Goal: Task Accomplishment & Management: Manage account settings

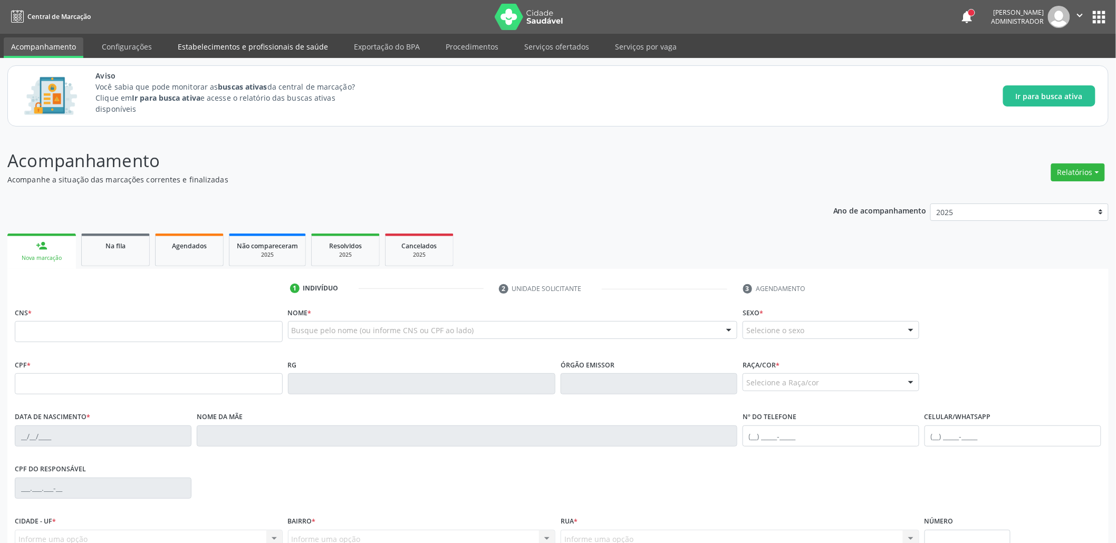
drag, startPoint x: 244, startPoint y: 46, endPoint x: 271, endPoint y: 38, distance: 27.9
click at [244, 45] on link "Estabelecimentos e profissionais de saúde" at bounding box center [252, 46] width 165 height 18
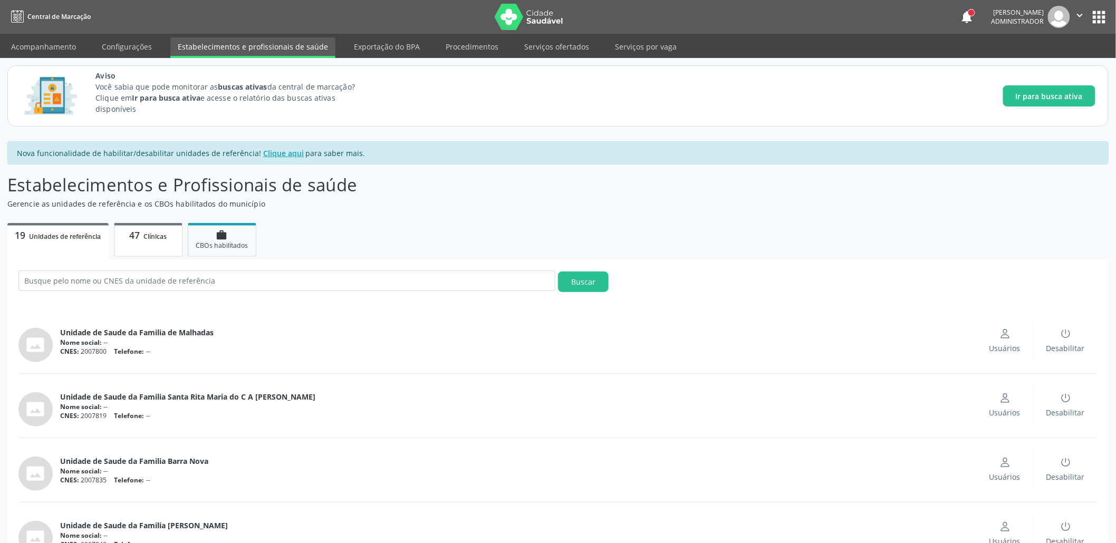
click at [138, 243] on link "47 Clínicas" at bounding box center [148, 240] width 69 height 34
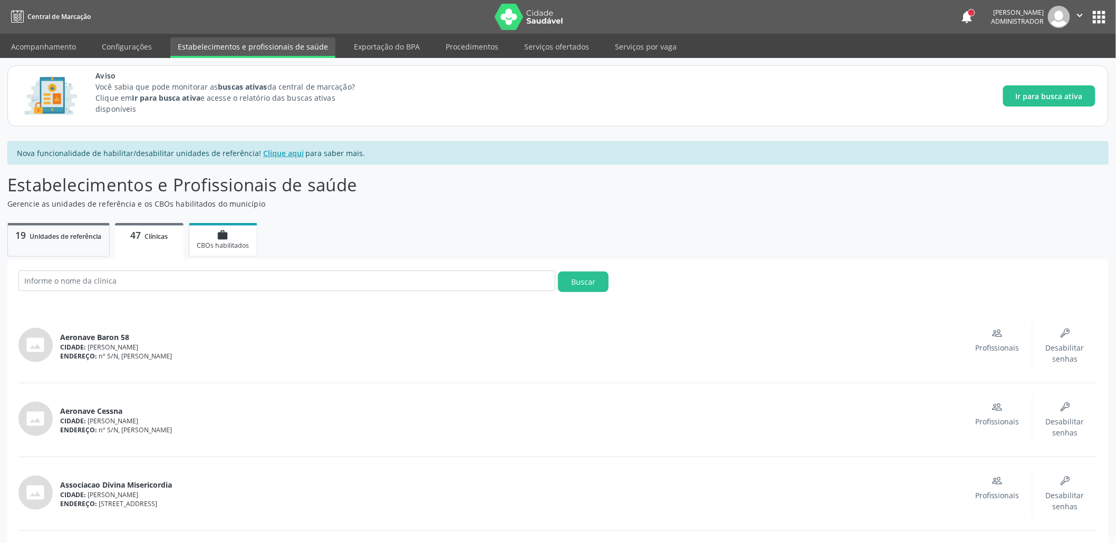
click at [207, 244] on span "CBOs habilitados" at bounding box center [223, 245] width 52 height 9
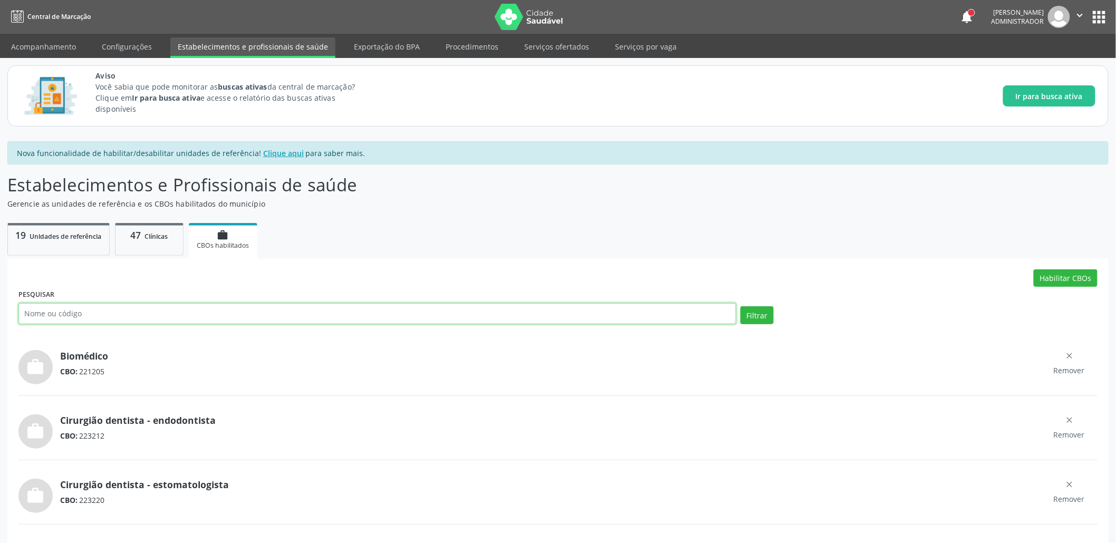
click at [151, 314] on input "text" at bounding box center [377, 313] width 718 height 21
paste input "131210"
click at [740, 306] on button "Filtrar" at bounding box center [756, 315] width 33 height 18
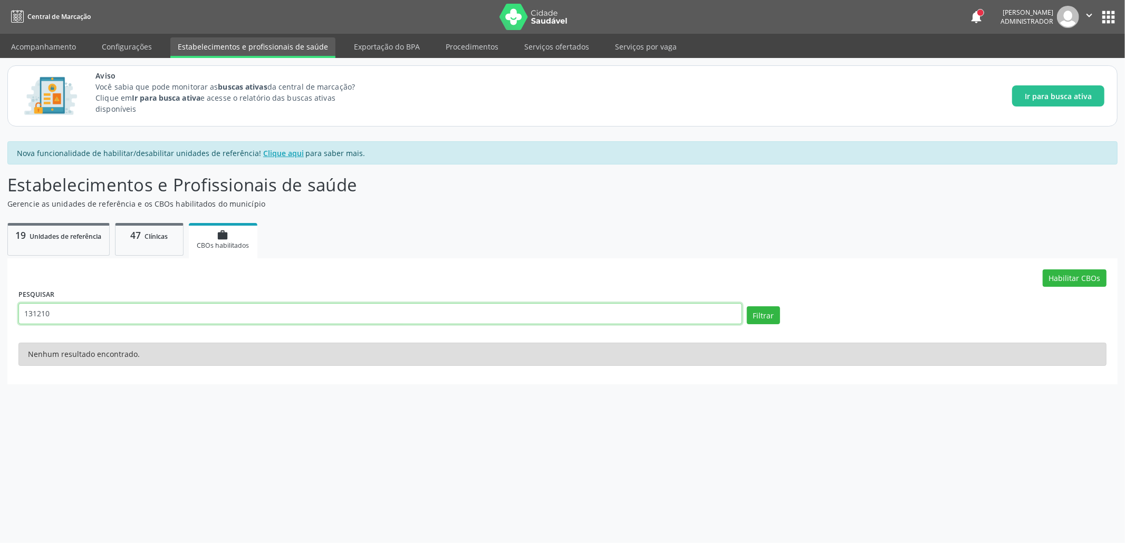
click at [70, 309] on input "131210" at bounding box center [380, 313] width 724 height 21
paste input "223208"
type input "223208"
click at [747, 306] on button "Filtrar" at bounding box center [763, 315] width 33 height 18
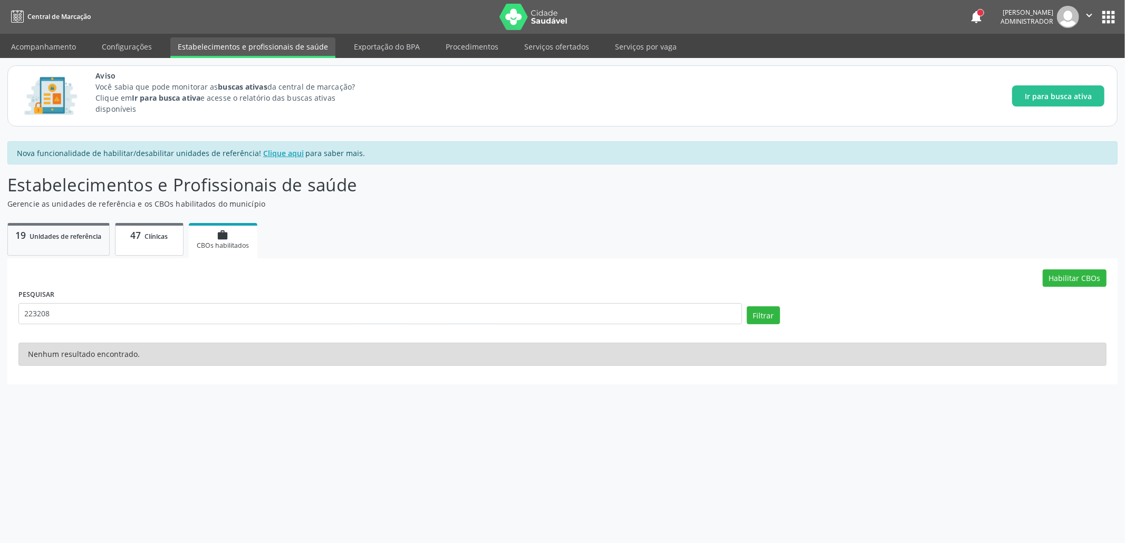
click at [143, 241] on p "47 Clínicas" at bounding box center [149, 235] width 53 height 12
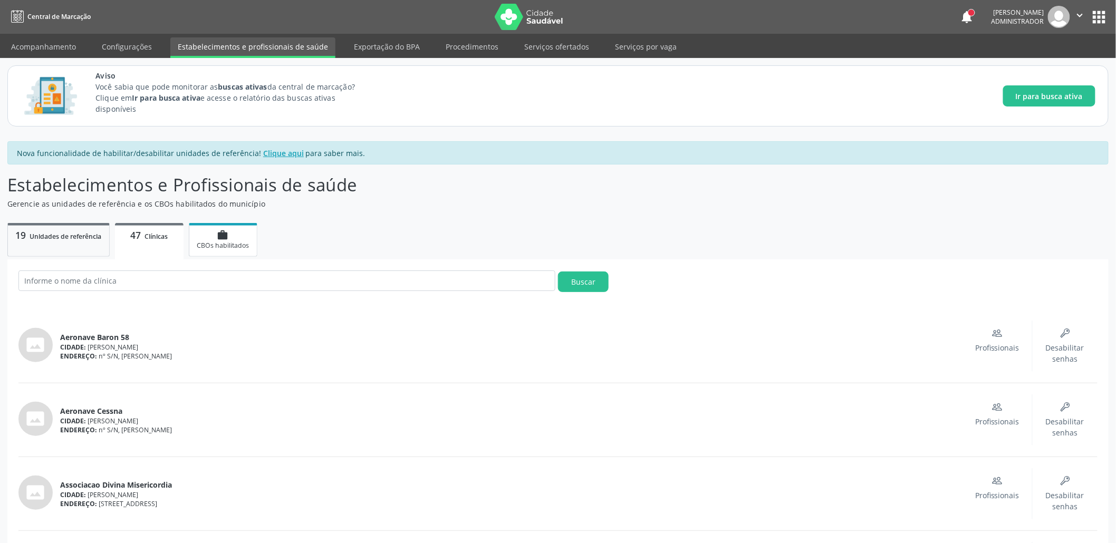
click at [230, 236] on div "work CBOs habilitados" at bounding box center [223, 239] width 53 height 21
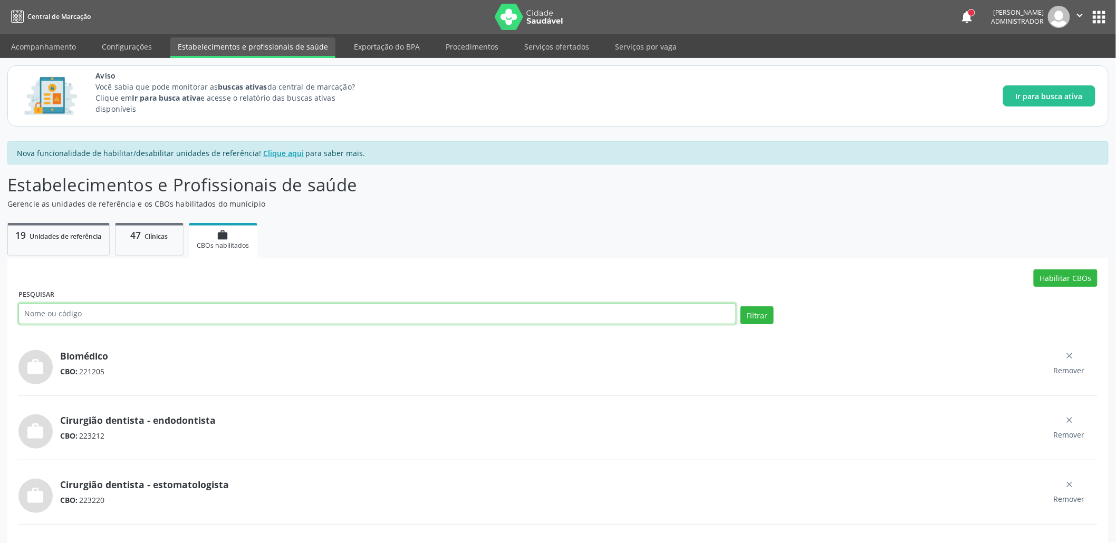
click at [155, 310] on input "text" at bounding box center [377, 313] width 718 height 21
paste input "223208"
click at [740, 306] on button "Filtrar" at bounding box center [756, 315] width 33 height 18
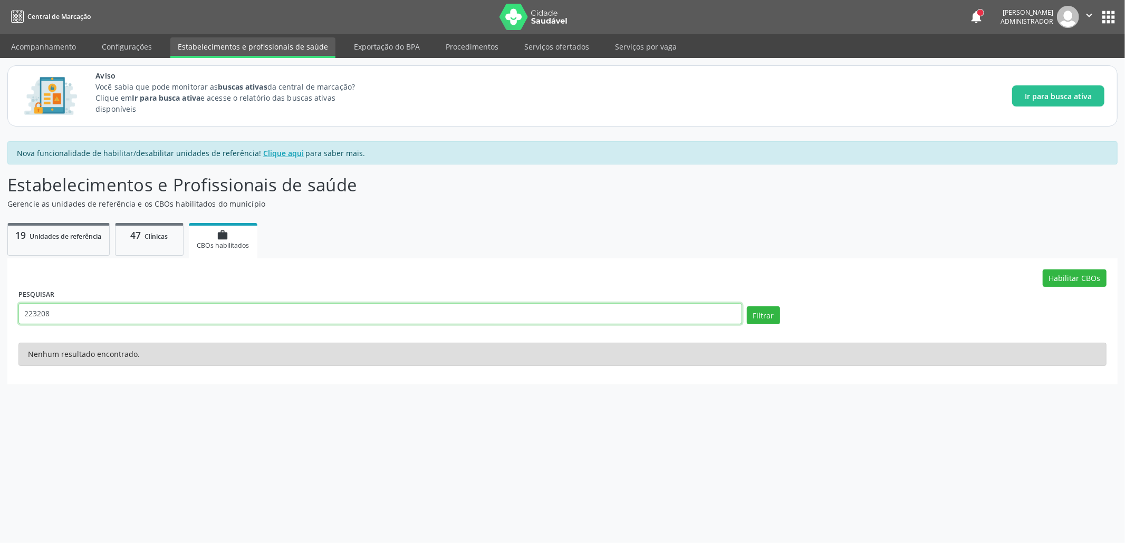
click at [45, 314] on input "223208" at bounding box center [380, 313] width 724 height 21
paste input "131210"
type input "131210"
click at [747, 306] on button "Filtrar" at bounding box center [763, 315] width 33 height 18
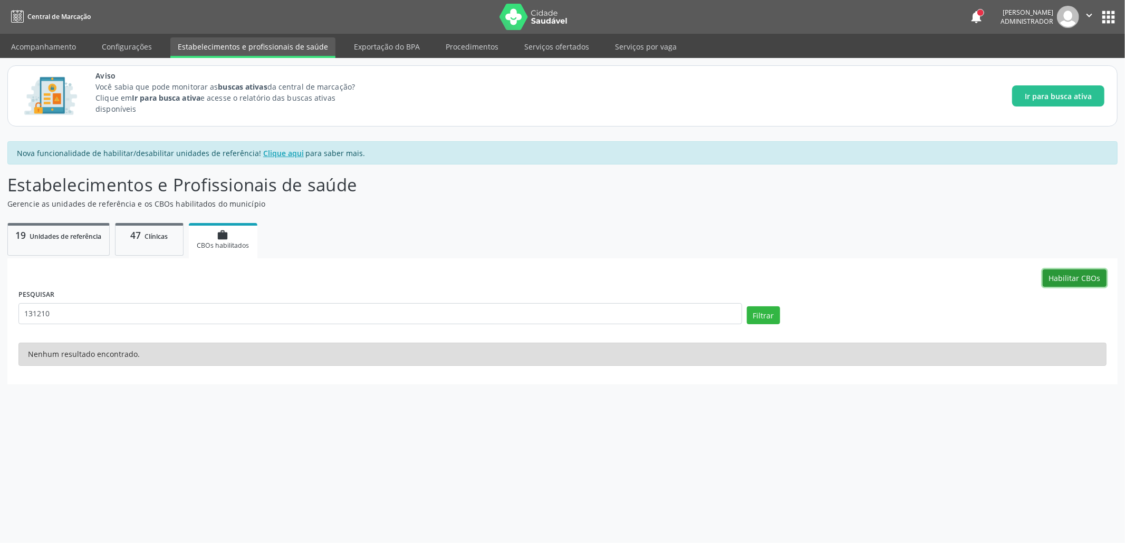
click at [1079, 271] on button "Habilitar CBOs" at bounding box center [1075, 278] width 64 height 18
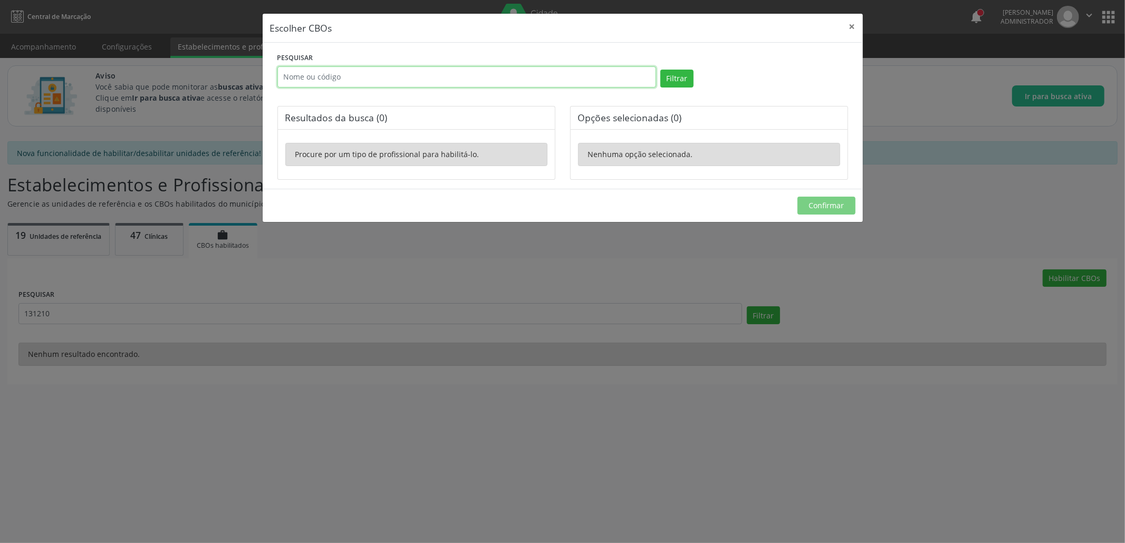
click at [393, 75] on input "text" at bounding box center [466, 76] width 379 height 21
paste input "131210"
type input "131210"
click at [664, 76] on button "Filtrar" at bounding box center [676, 79] width 33 height 18
click at [296, 150] on label "Gerente de serviços de saúde CBO: 131210" at bounding box center [421, 149] width 251 height 20
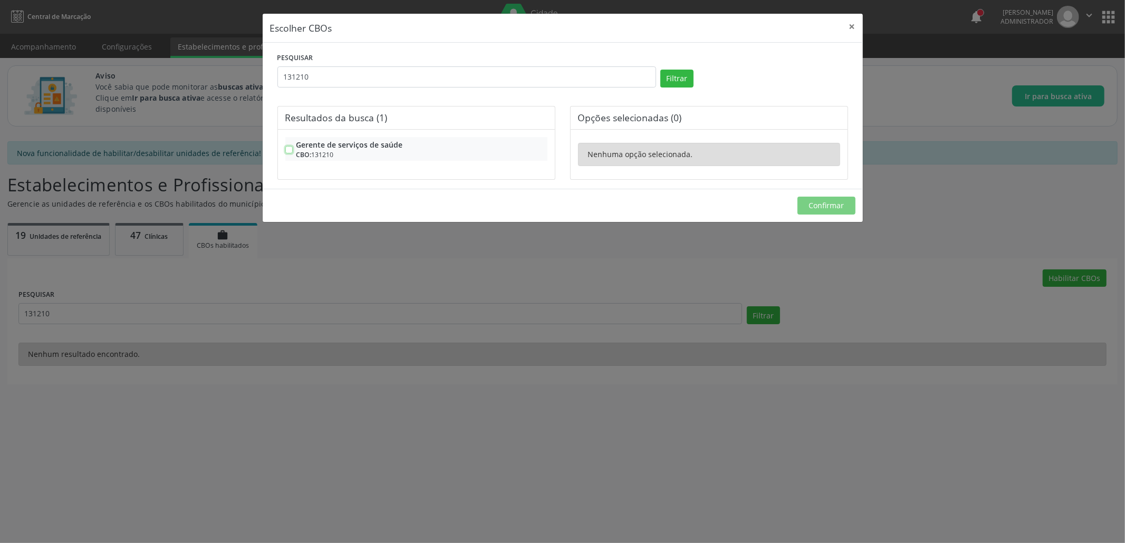
click at [289, 149] on input "Gerente de serviços de saúde CBO: 131210" at bounding box center [288, 143] width 7 height 9
checkbox input "true"
click at [823, 206] on span "Confirmar" at bounding box center [825, 205] width 35 height 10
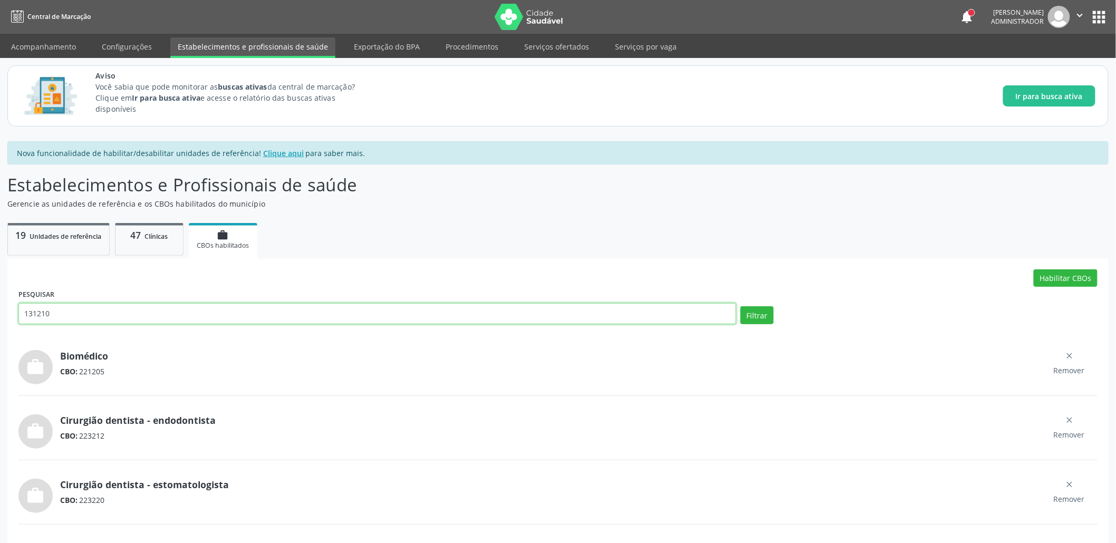
click at [154, 303] on input "131210" at bounding box center [377, 313] width 718 height 21
click at [137, 316] on input "131210" at bounding box center [377, 313] width 718 height 21
paste input "223208"
type input "223208"
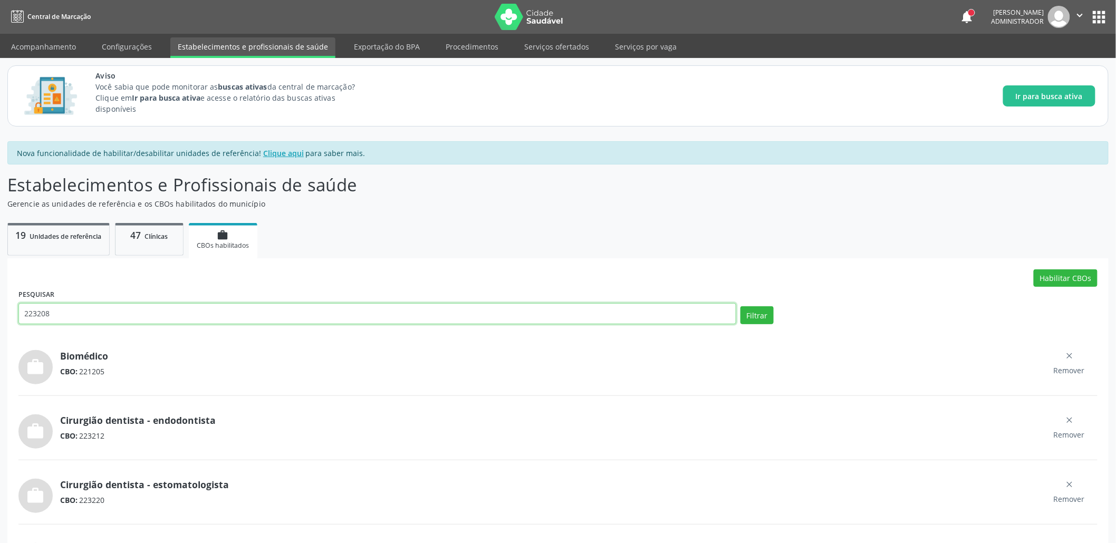
click at [740, 306] on button "Filtrar" at bounding box center [756, 315] width 33 height 18
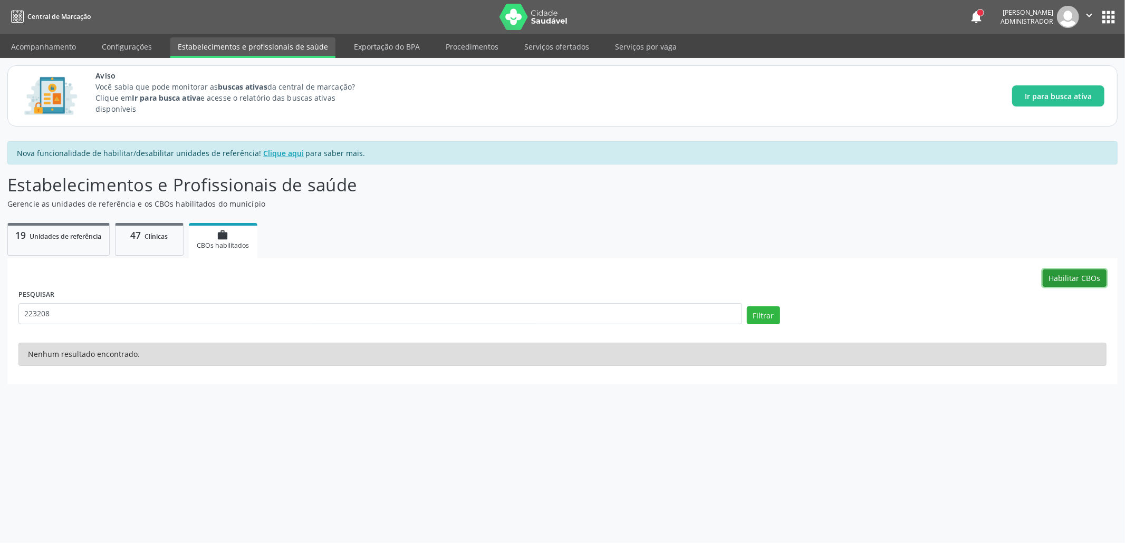
click at [1061, 278] on button "Habilitar CBOs" at bounding box center [1075, 278] width 64 height 18
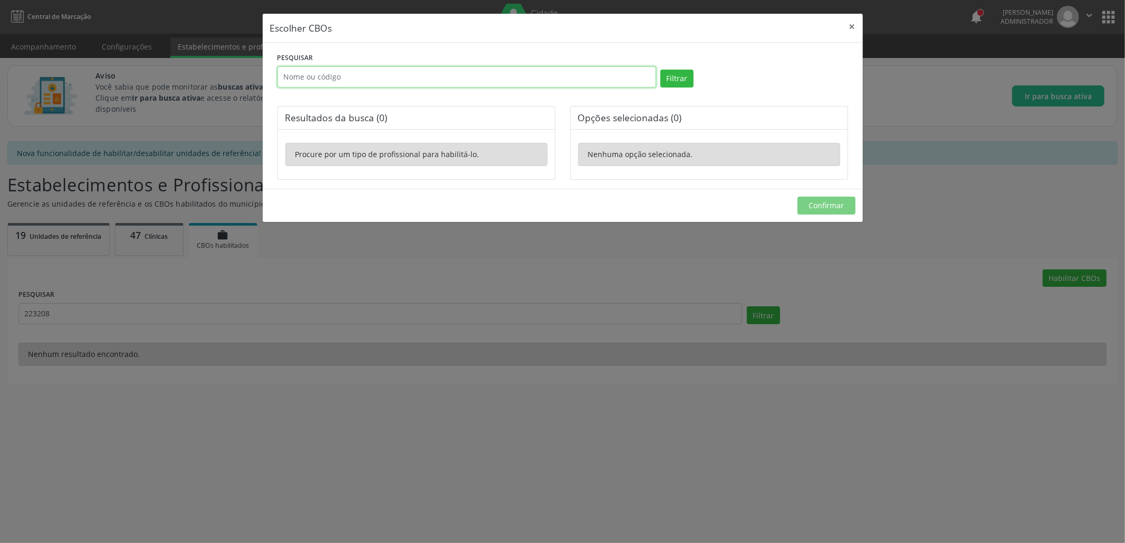
click at [336, 74] on input "text" at bounding box center [466, 76] width 379 height 21
paste input "223208"
type input "223208"
click at [660, 70] on button "Filtrar" at bounding box center [676, 79] width 33 height 18
click at [296, 147] on label "Cirurgião dentista - clínico geral CBO: 223208" at bounding box center [421, 149] width 251 height 20
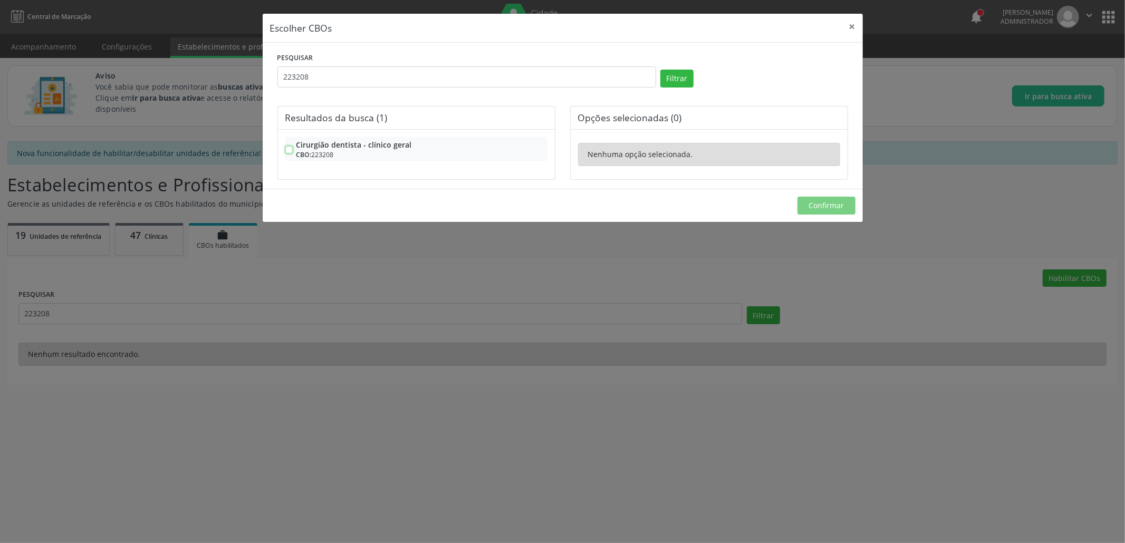
click at [285, 147] on input "Cirurgião dentista - clínico geral CBO: 223208" at bounding box center [288, 143] width 7 height 9
checkbox input "true"
click at [824, 203] on span "Confirmar" at bounding box center [825, 205] width 35 height 10
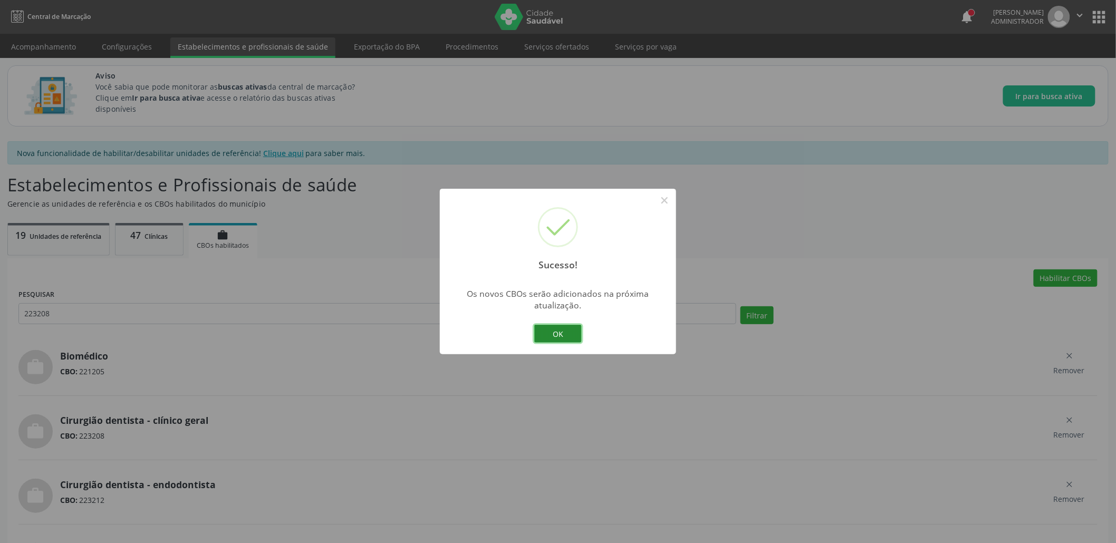
click at [563, 329] on button "OK" at bounding box center [557, 334] width 47 height 18
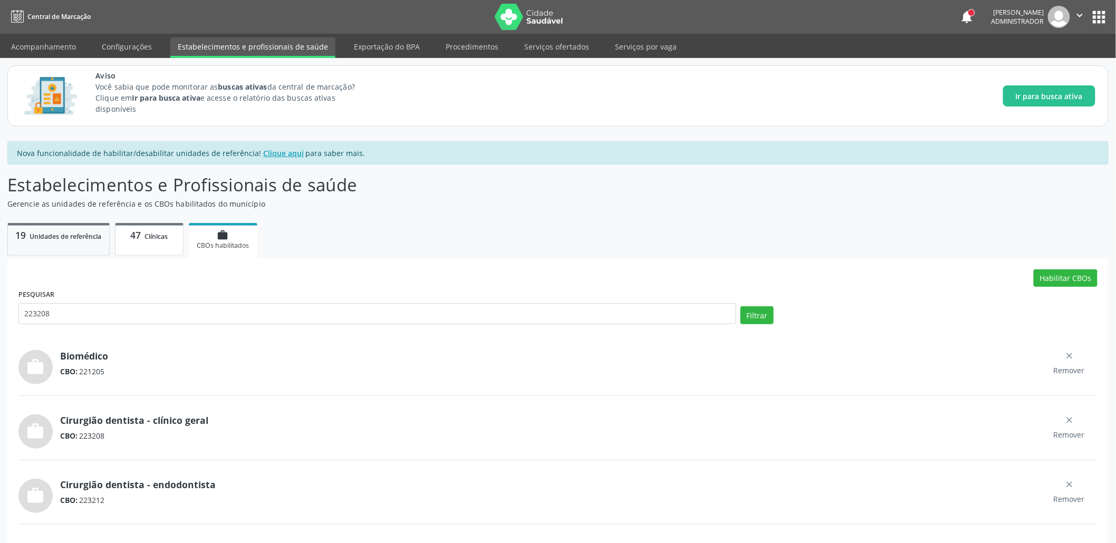
click at [140, 243] on link "47 Clínicas" at bounding box center [149, 239] width 69 height 33
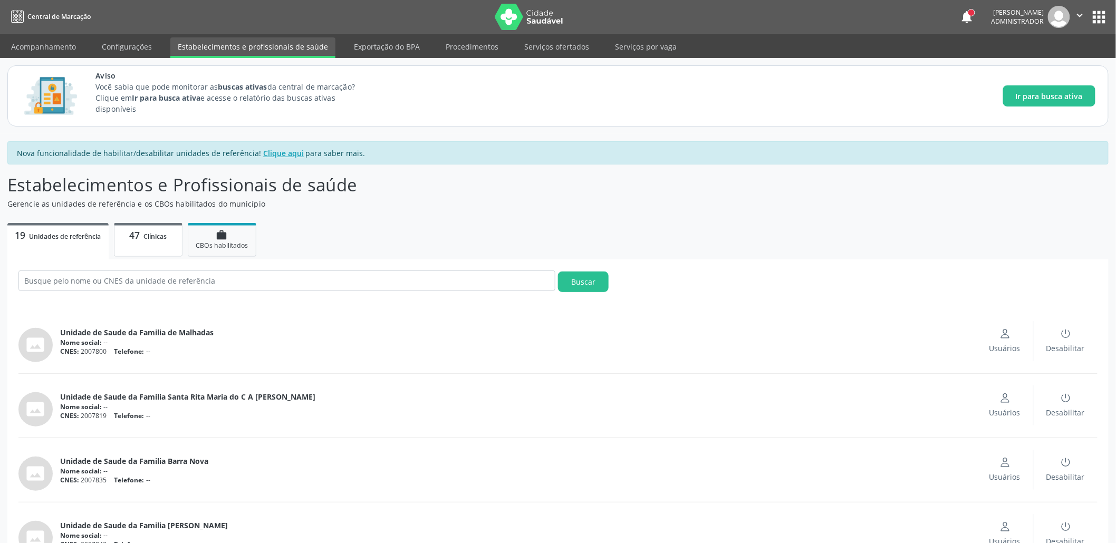
click at [156, 242] on link "47 Clínicas" at bounding box center [148, 240] width 69 height 34
click at [158, 235] on span "Clínicas" at bounding box center [154, 236] width 23 height 9
click at [585, 277] on button "Buscar" at bounding box center [583, 282] width 51 height 21
click at [168, 236] on p "47 Clínicas" at bounding box center [148, 235] width 53 height 12
click at [163, 239] on p "47 Clínicas" at bounding box center [148, 235] width 53 height 12
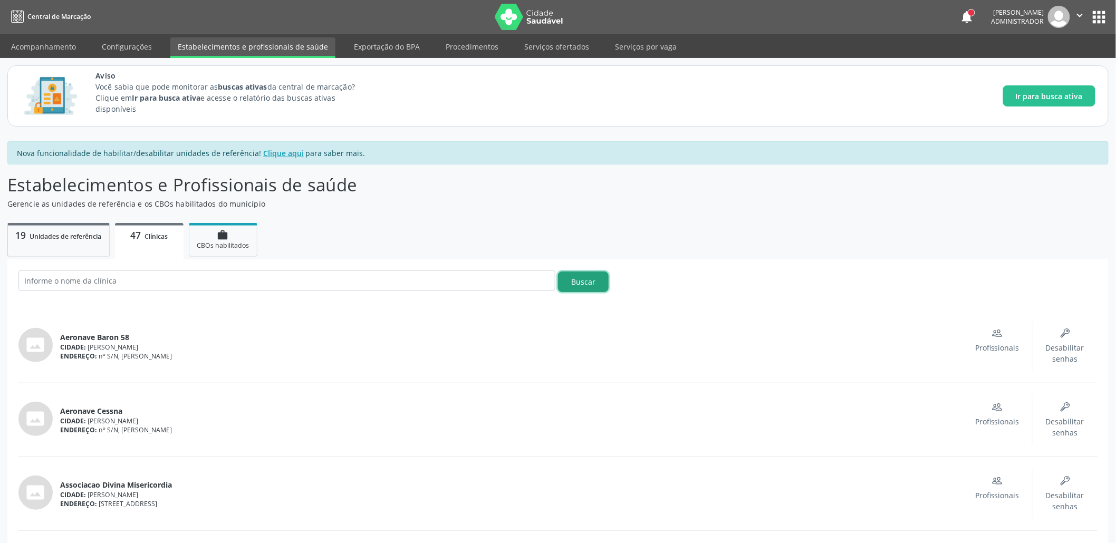
click at [581, 278] on button "Buscar" at bounding box center [583, 282] width 51 height 21
click at [193, 284] on input "text" at bounding box center [286, 281] width 537 height 21
paste input "CENTRO MUNICIPAL DE ESPECIALIDADE ODONTOLOGICA"
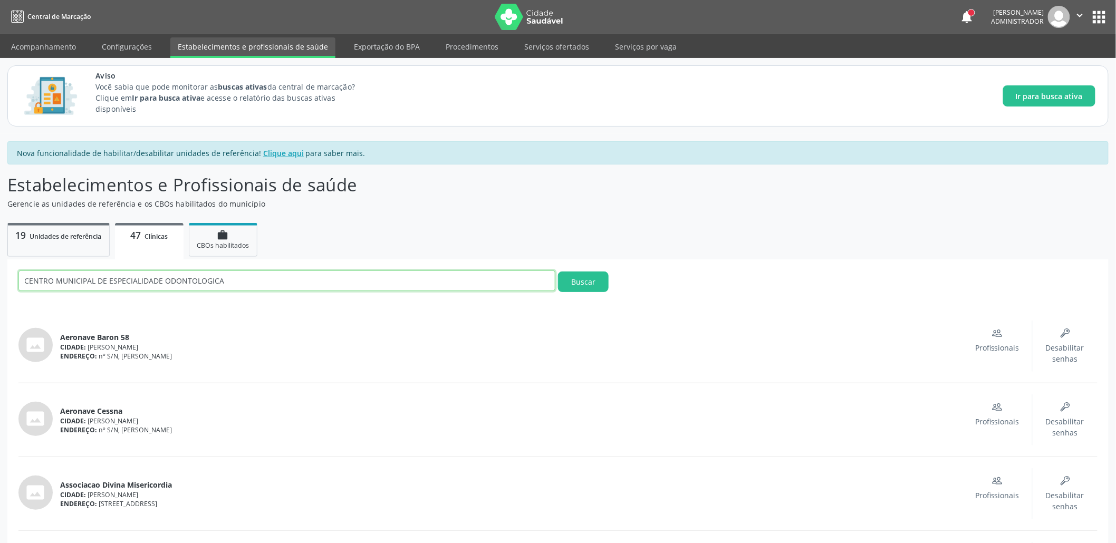
type input "CENTRO MUNICIPAL DE ESPECIALIDADE ODONTOLOGICA"
click at [558, 272] on button "Buscar" at bounding box center [583, 282] width 51 height 21
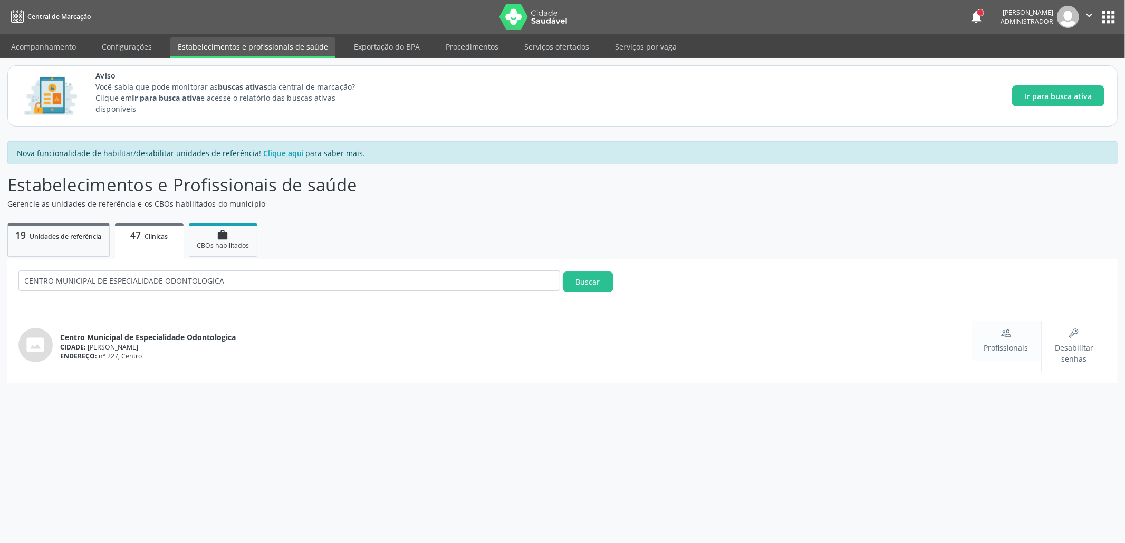
click at [1011, 339] on div "Profissionais" at bounding box center [1006, 340] width 44 height 25
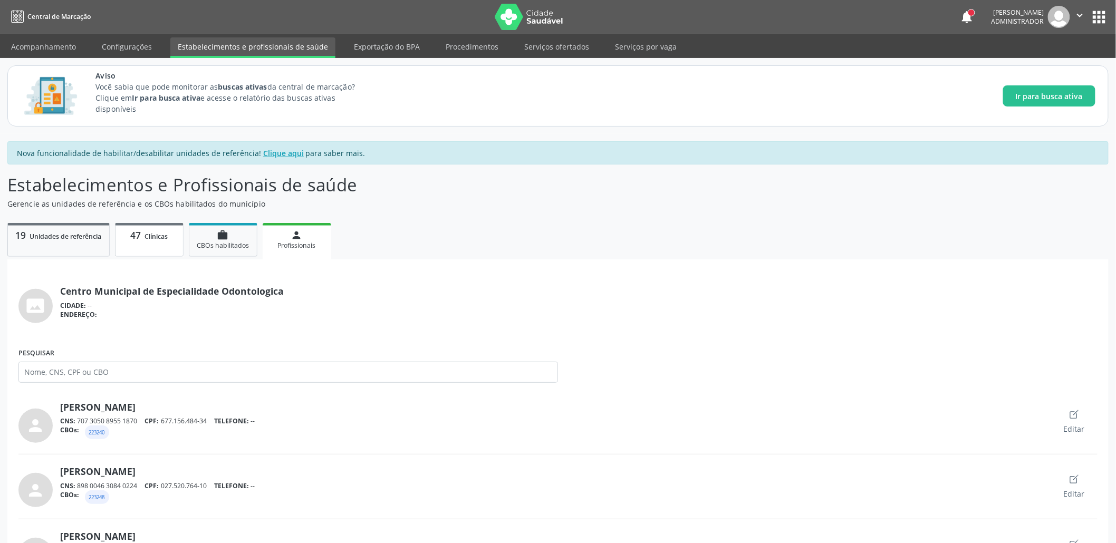
click at [127, 229] on p "47 Clínicas" at bounding box center [149, 235] width 53 height 12
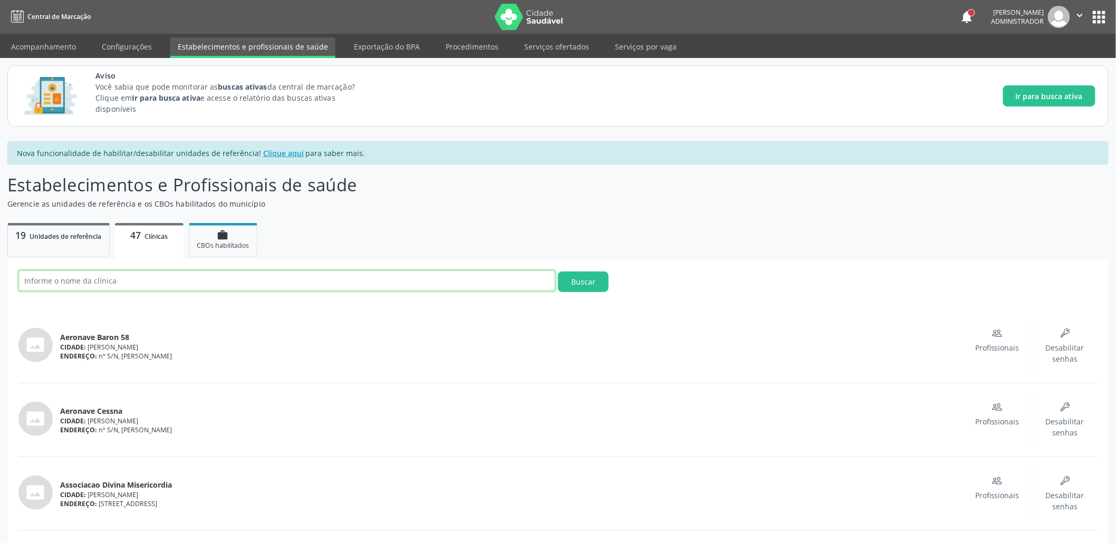
click at [136, 276] on input "text" at bounding box center [286, 281] width 537 height 21
paste input "LABORATORIO DE PROTESE DENTARIA MARECHAL [PERSON_NAME]"
type input "LABORATORIO DE PROTESE DENTARIA MARECHAL [PERSON_NAME]"
click at [558, 272] on button "Buscar" at bounding box center [583, 282] width 51 height 21
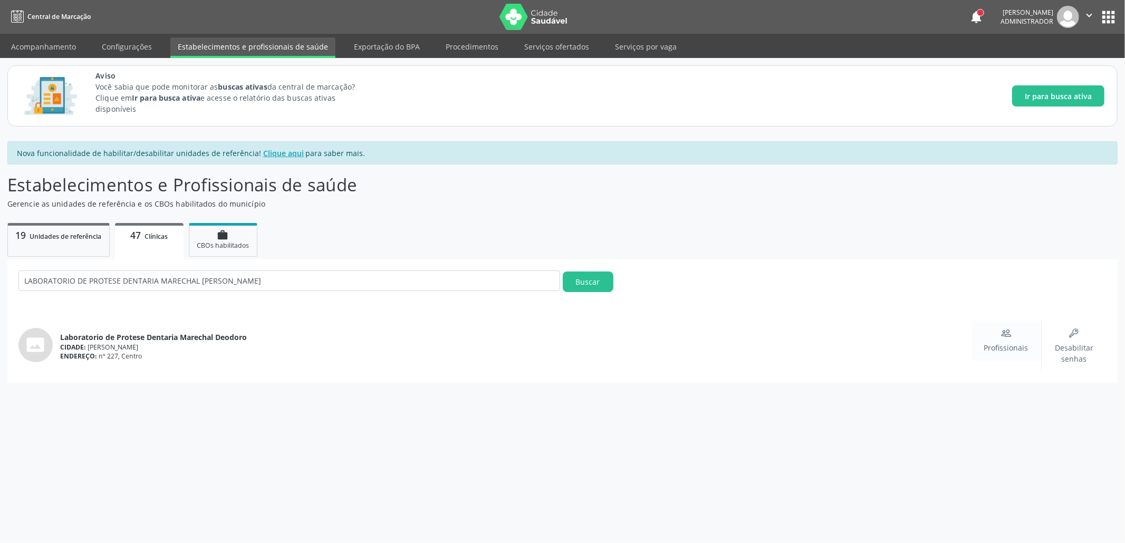
click at [1006, 334] on icon "People" at bounding box center [1006, 333] width 11 height 11
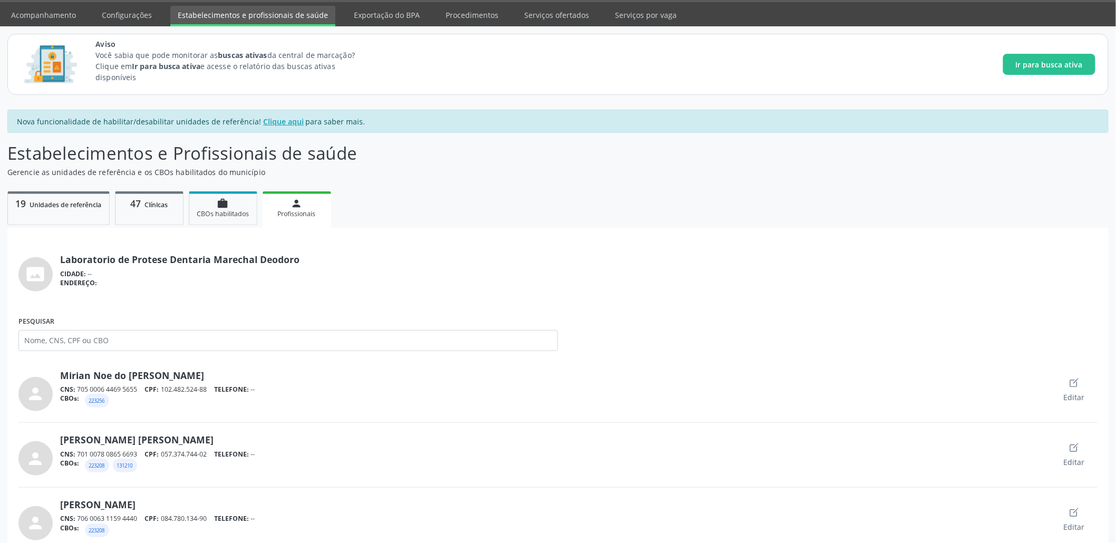
scroll to position [49, 0]
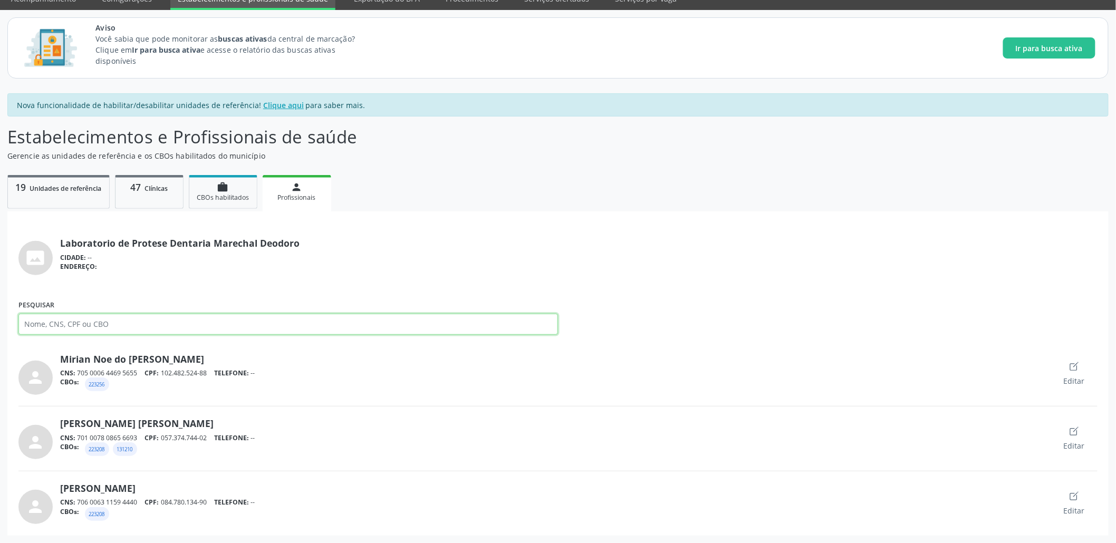
click at [98, 329] on input "Pesquisar" at bounding box center [287, 324] width 539 height 21
paste input "LABORATORIO DE PROTESE DENTARIA MARECHAL [PERSON_NAME]"
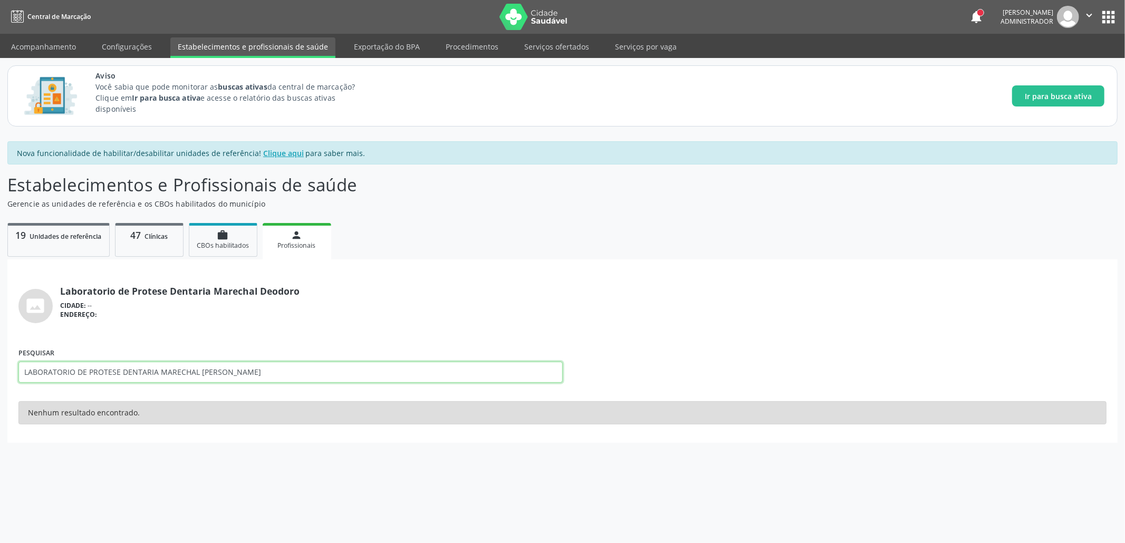
type input "LABORATORIO DE PROTESE DENTARIA MARECHAL [PERSON_NAME]"
click at [150, 246] on link "47 Clínicas" at bounding box center [149, 240] width 69 height 34
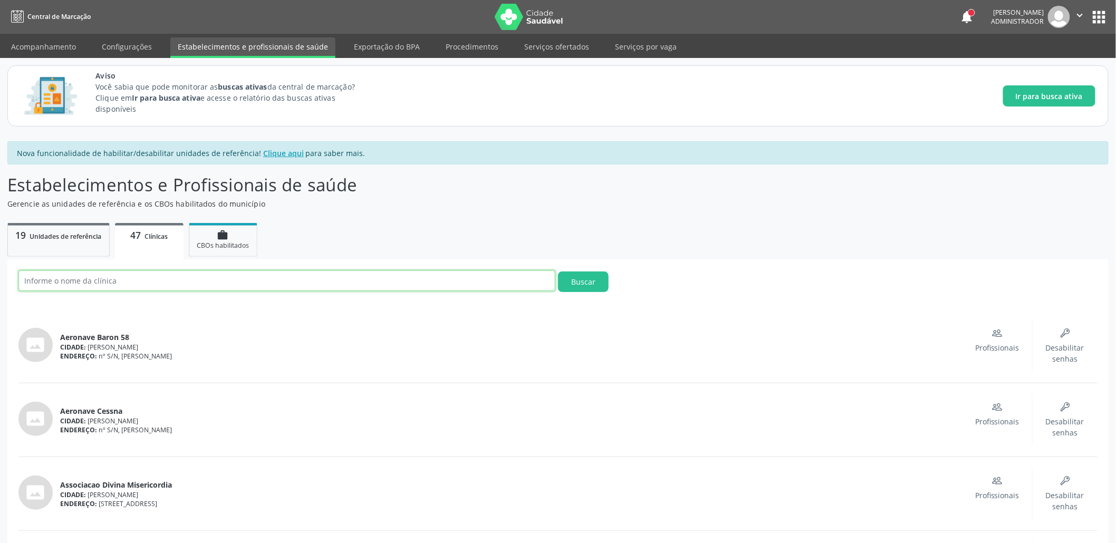
click at [175, 286] on input "text" at bounding box center [286, 281] width 537 height 21
paste input "CENTRO MUNICIPAL DE ESPECIALIDADE ODONTOLOGICA"
type input "CENTRO MUNICIPAL DE ESPECIALIDADE ODONTOLOGICA"
click at [558, 272] on button "Buscar" at bounding box center [583, 282] width 51 height 21
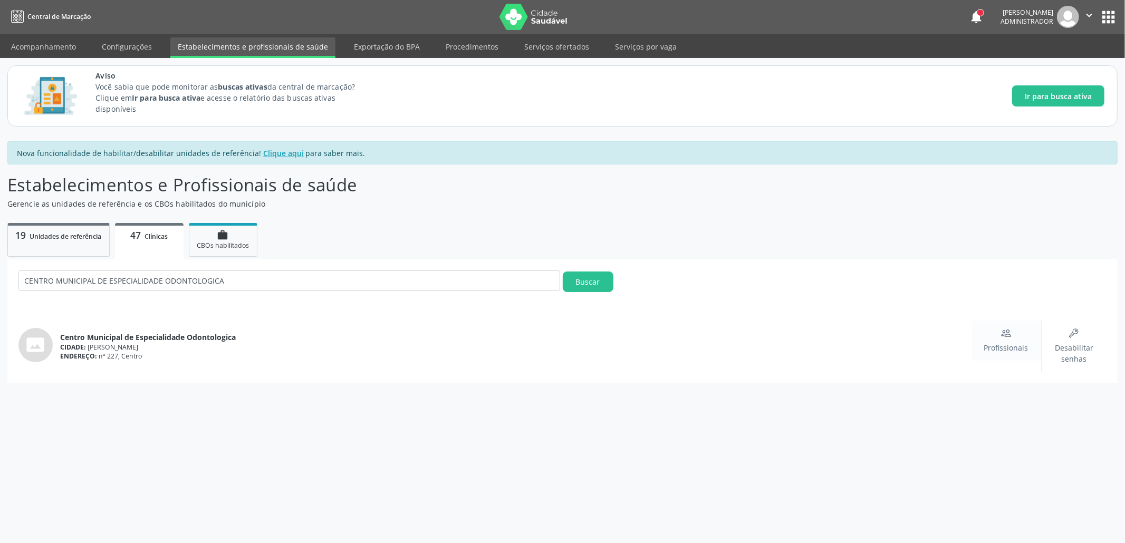
click at [1009, 324] on div "Profissionais" at bounding box center [1006, 341] width 70 height 40
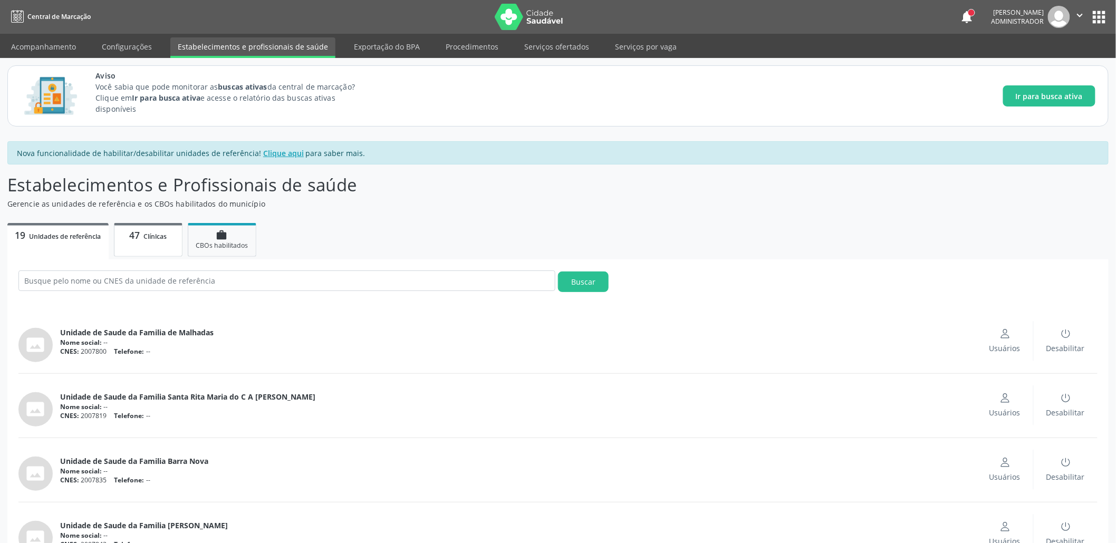
click at [158, 250] on link "47 Clínicas" at bounding box center [148, 240] width 69 height 34
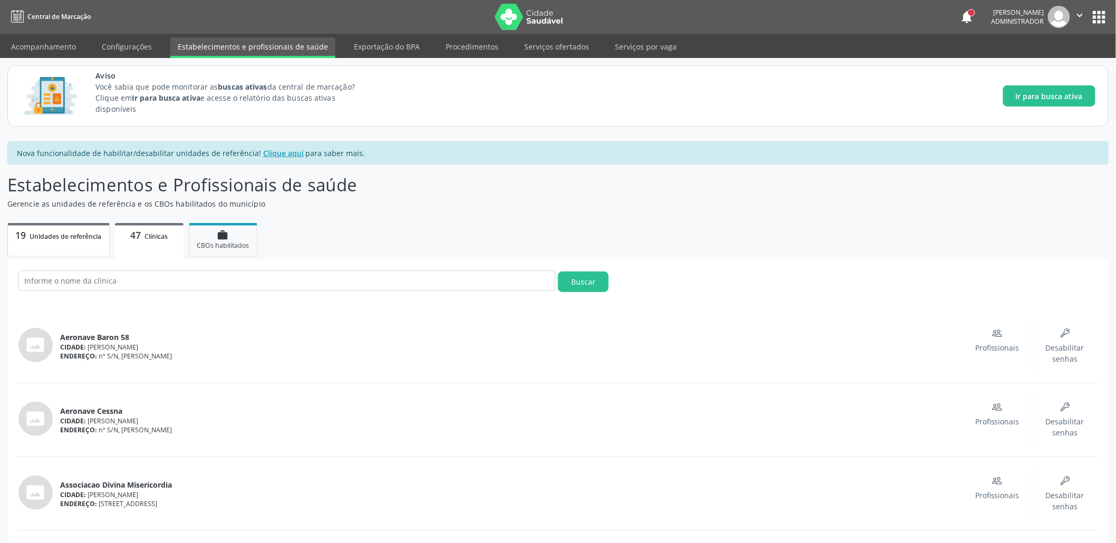
click at [71, 238] on span "Unidades de referência" at bounding box center [66, 236] width 72 height 9
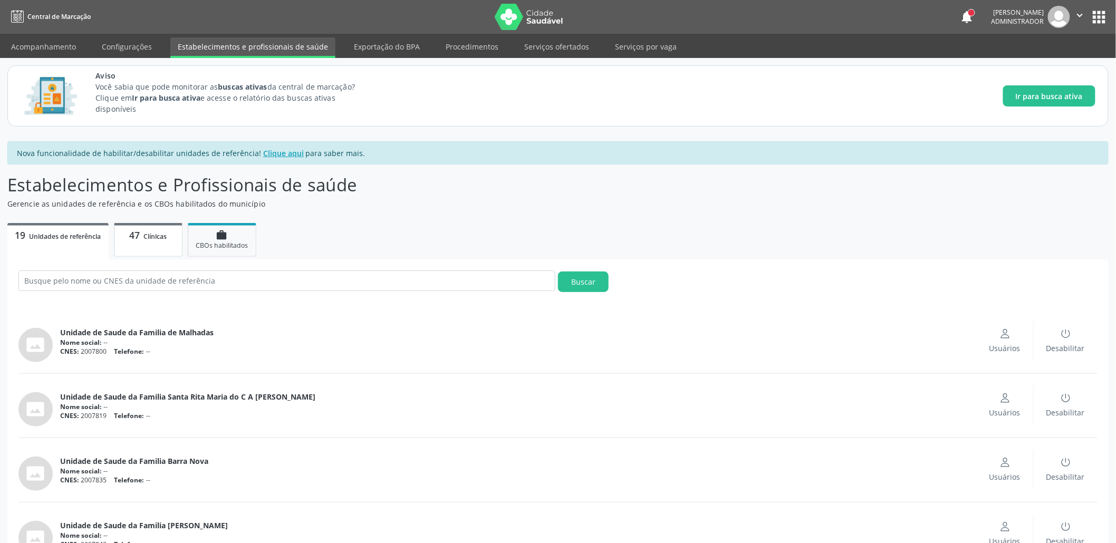
click at [137, 249] on link "47 Clínicas" at bounding box center [148, 240] width 69 height 34
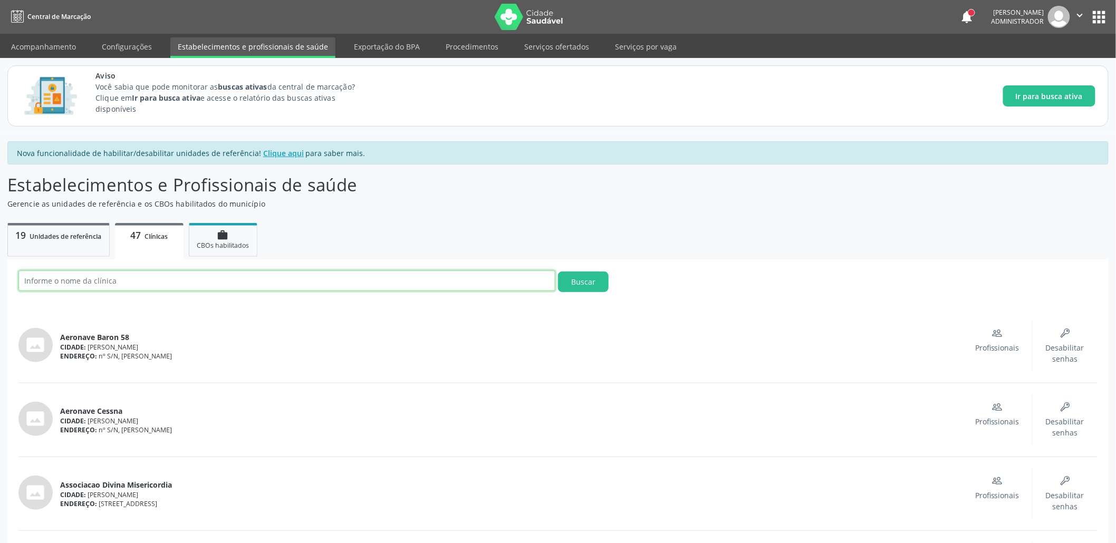
click at [147, 287] on input "text" at bounding box center [286, 281] width 537 height 21
type input "CENTRO MUNICIPAL DE ESPECIALIDADE ODONTOLOGICA"
click at [585, 278] on button "Buscar" at bounding box center [583, 282] width 51 height 21
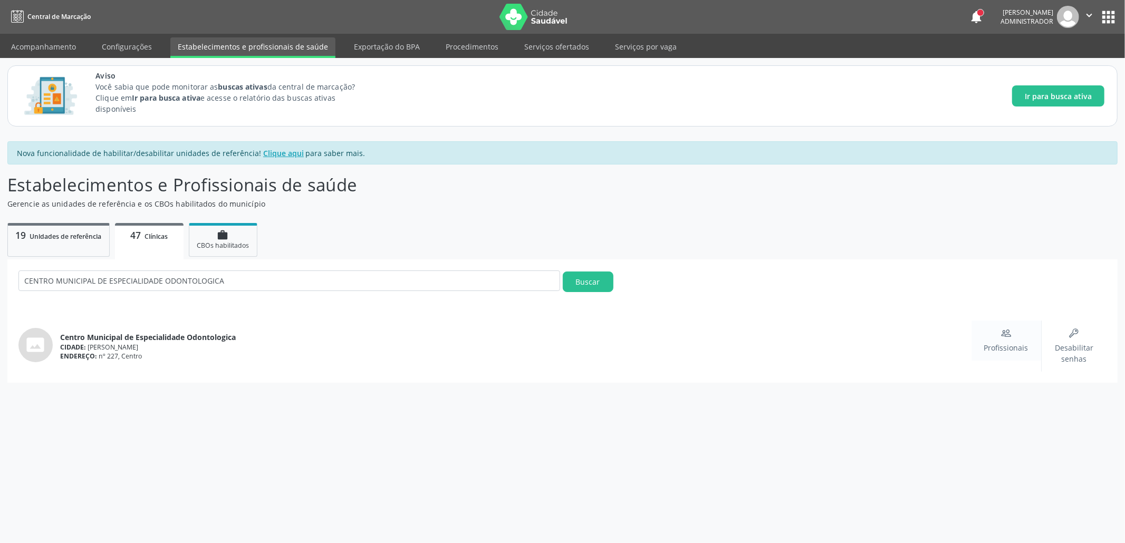
click at [1005, 334] on icon "People" at bounding box center [1006, 333] width 11 height 11
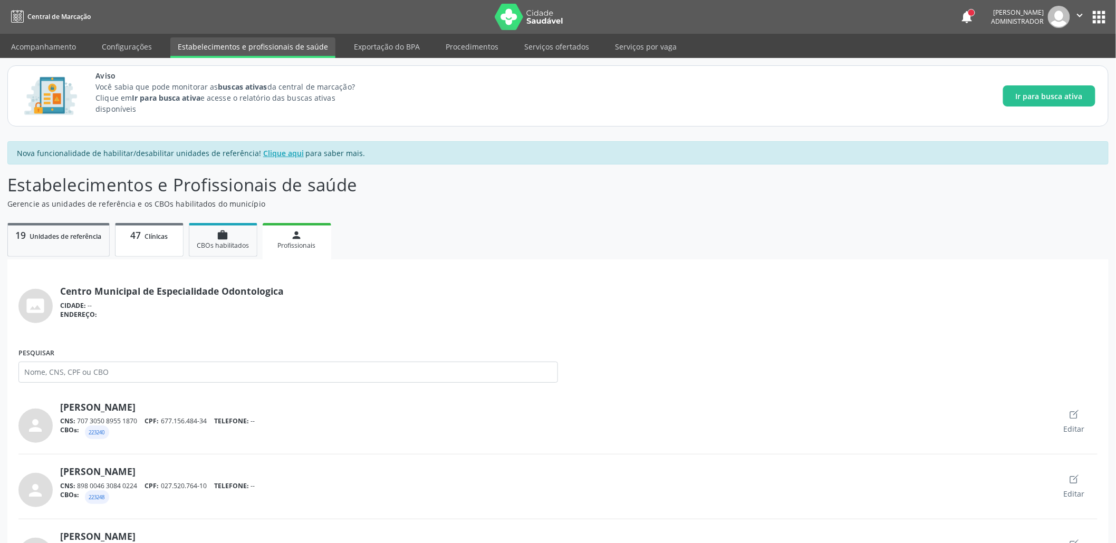
click at [146, 234] on span "Clínicas" at bounding box center [155, 236] width 23 height 9
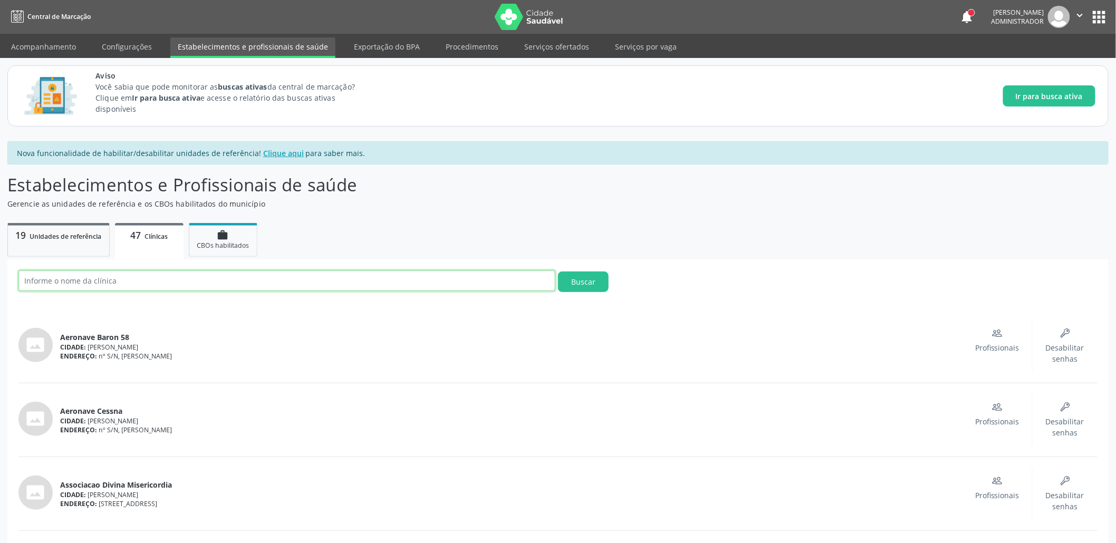
click at [129, 276] on input "text" at bounding box center [286, 281] width 537 height 21
paste input "LABORATORIO DE PROTESE DENTARIA MARECHAL [PERSON_NAME]"
type input "LABORATORIO DE PROTESE DENTARIA MARECHAL [PERSON_NAME]"
click at [558, 272] on button "Buscar" at bounding box center [583, 282] width 51 height 21
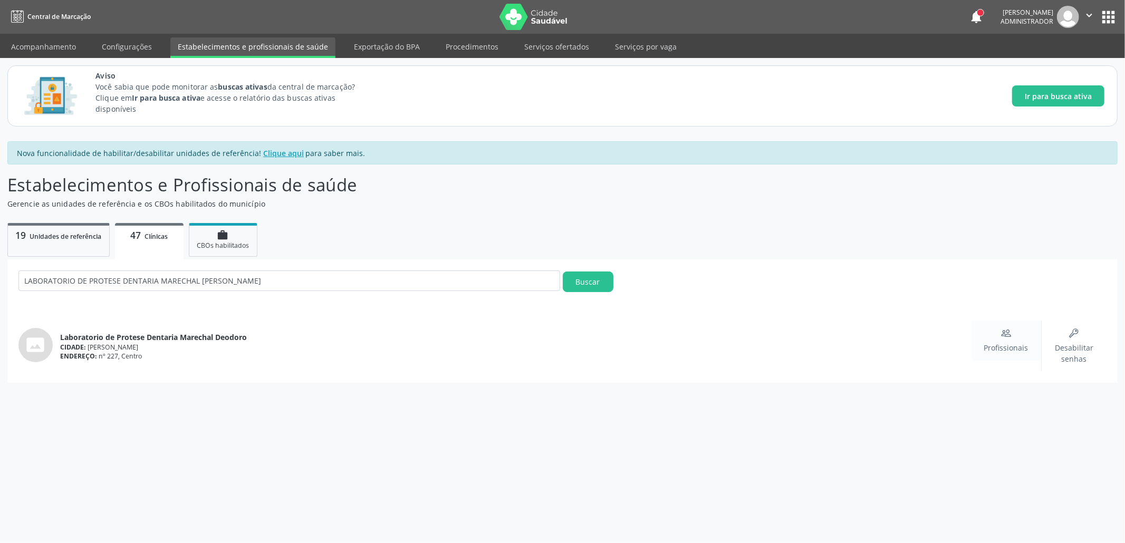
click at [1000, 335] on div "Profissionais" at bounding box center [1006, 340] width 44 height 25
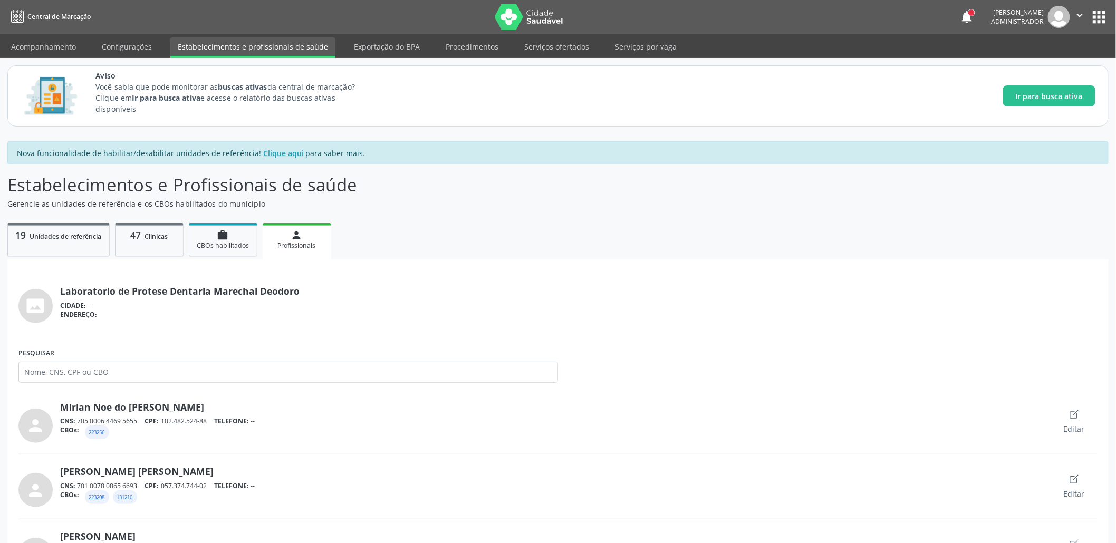
scroll to position [49, 0]
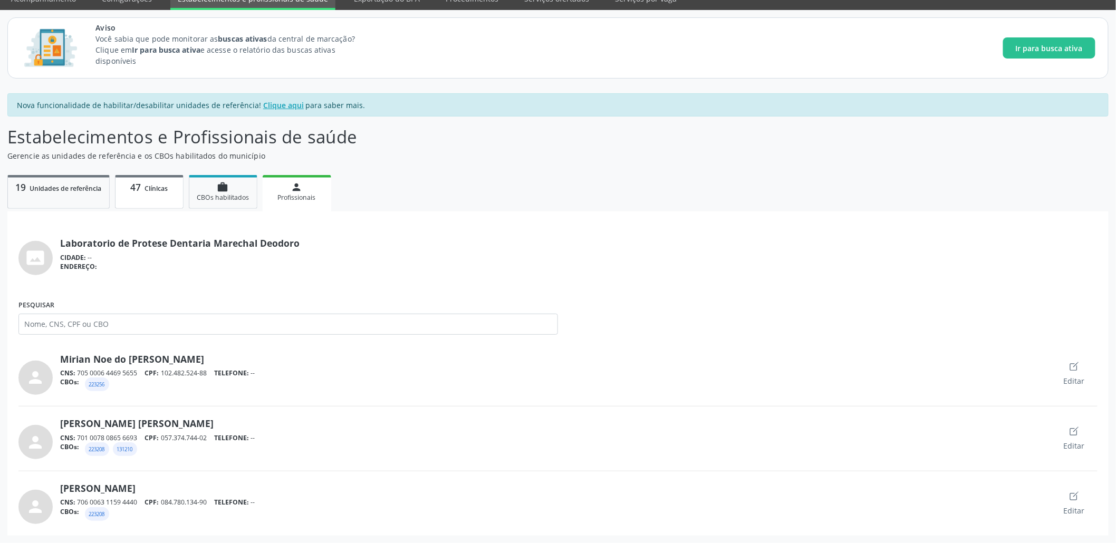
click at [130, 200] on link "47 Clínicas" at bounding box center [149, 192] width 69 height 34
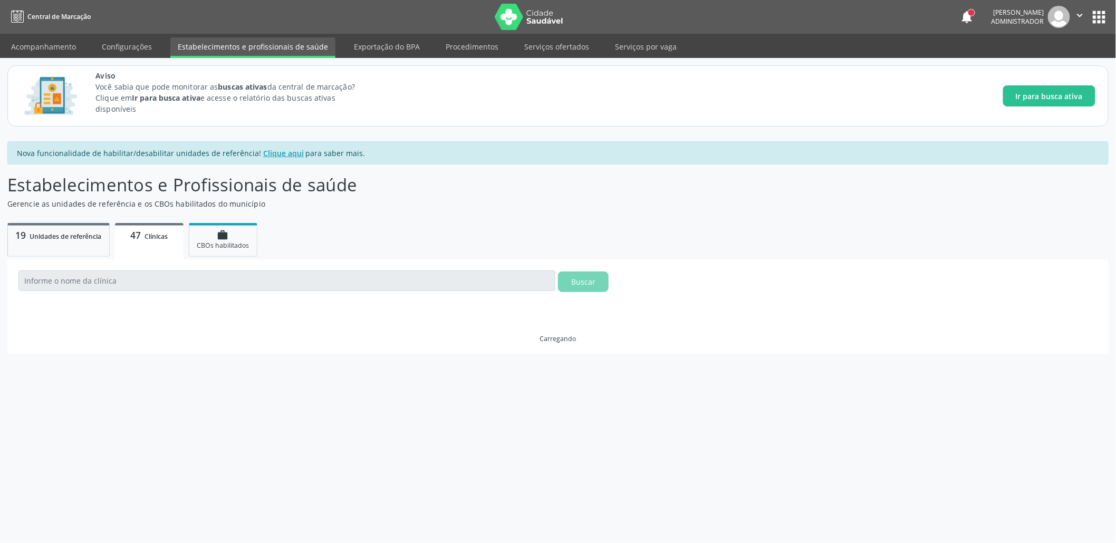
scroll to position [0, 0]
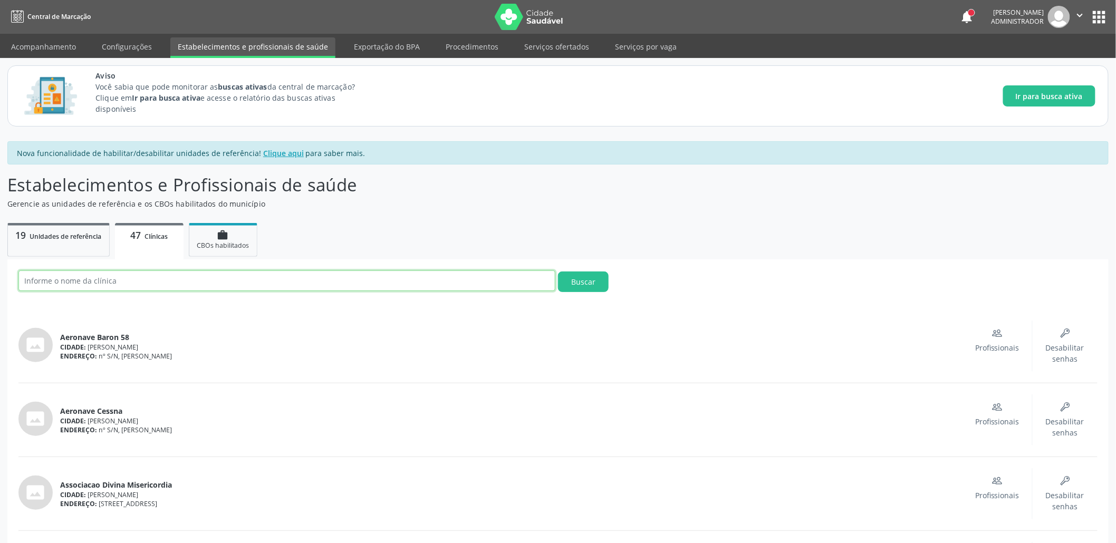
click at [108, 278] on input "text" at bounding box center [286, 281] width 537 height 21
paste input "CENTRO MUNICIPAL DE ESPECIALIDADE ODONTOLOGICA"
type input "CENTRO MUNICIPAL DE ESPECIALIDADE ODONTOLOGICA"
click at [558, 272] on button "Buscar" at bounding box center [583, 282] width 51 height 21
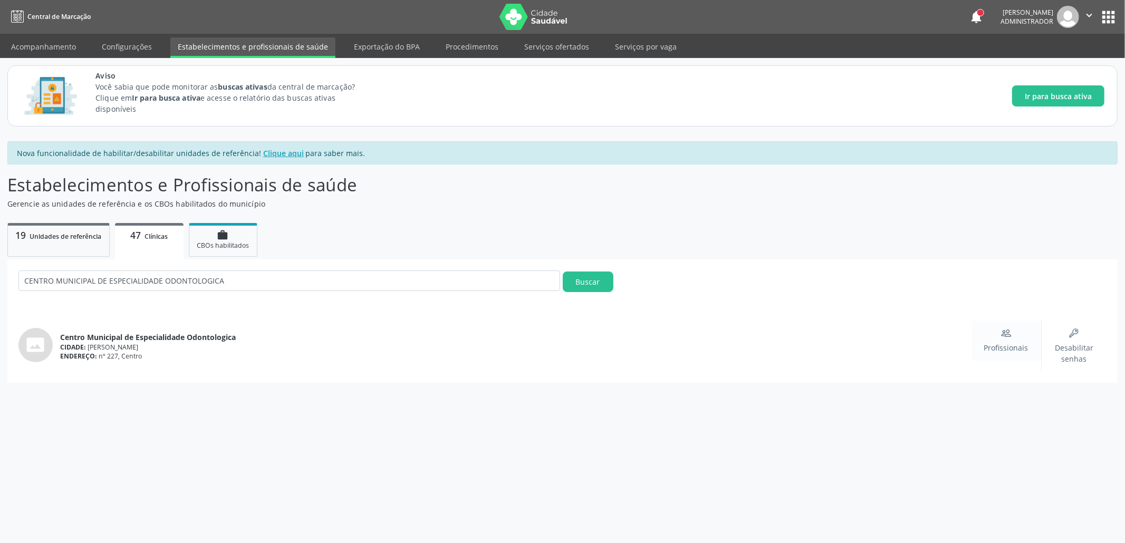
click at [1011, 358] on div "Profissionais" at bounding box center [1006, 341] width 70 height 40
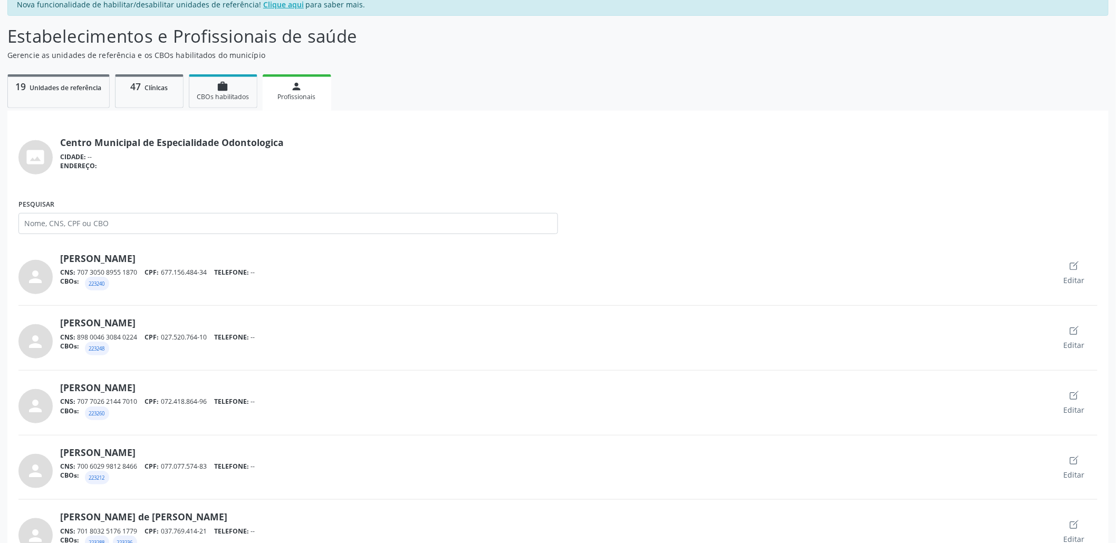
scroll to position [180, 0]
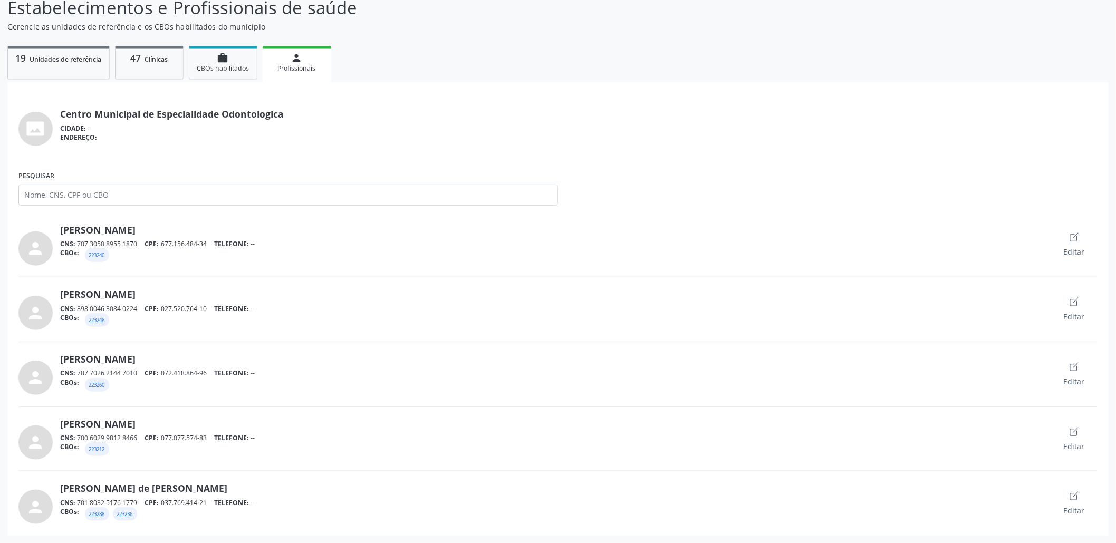
click at [144, 59] on p "47 Clínicas" at bounding box center [149, 58] width 53 height 12
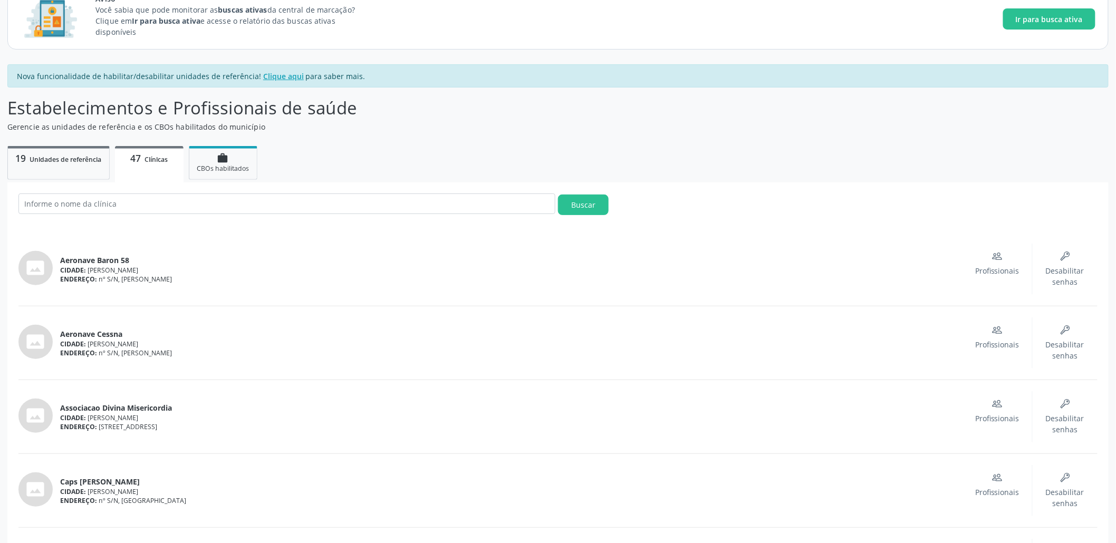
scroll to position [105, 0]
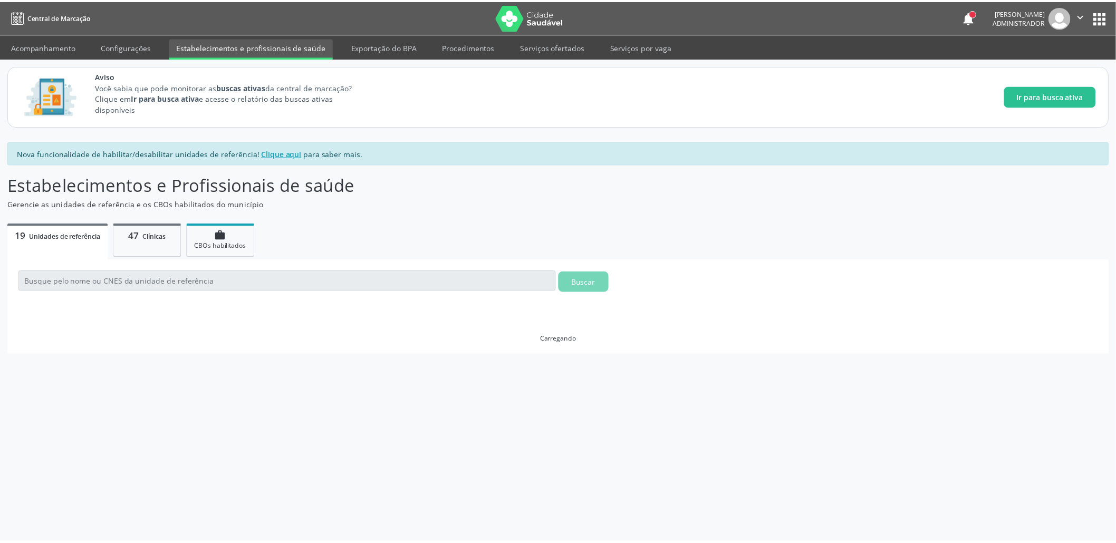
scroll to position [105, 0]
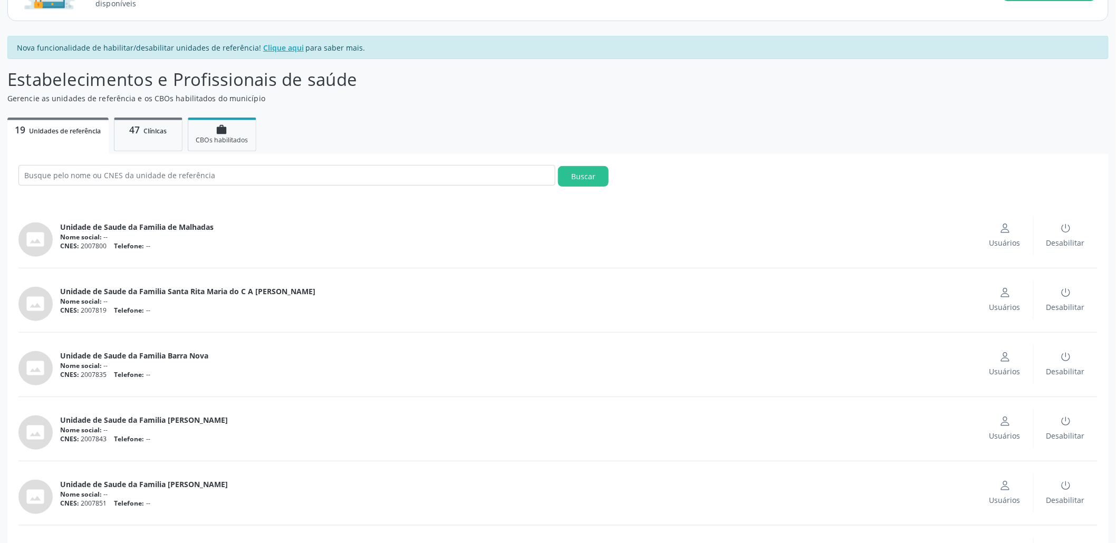
click at [154, 132] on span "Clínicas" at bounding box center [154, 131] width 23 height 9
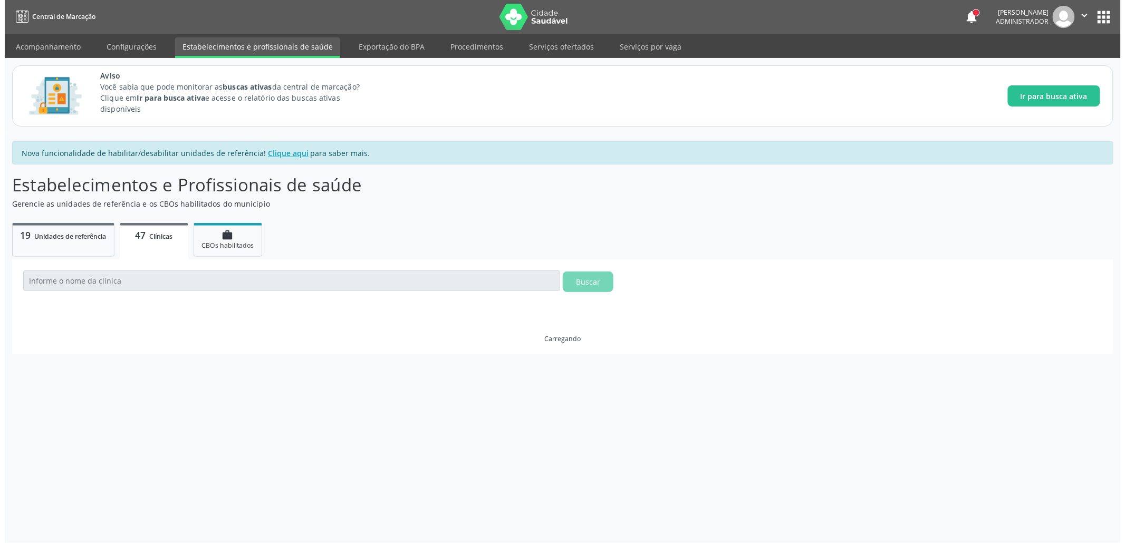
scroll to position [0, 0]
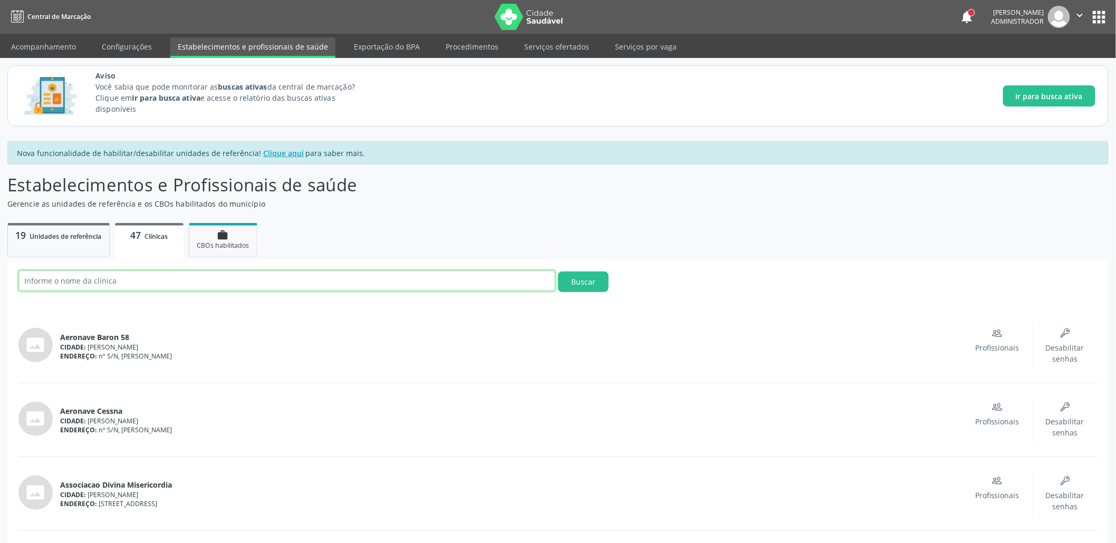
click at [127, 275] on input "text" at bounding box center [286, 281] width 537 height 21
type input "CENTRO MUNICIPAL DE ESPECIALIDADE ODONTOLOGICA"
click at [595, 272] on button "Buscar" at bounding box center [583, 282] width 51 height 21
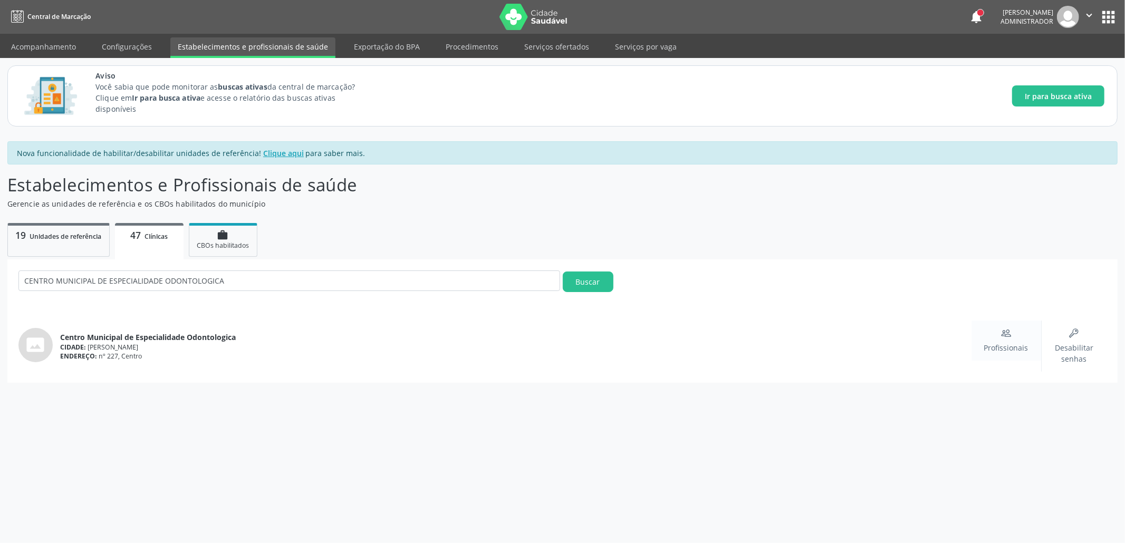
click at [999, 335] on div "Profissionais" at bounding box center [1006, 340] width 44 height 25
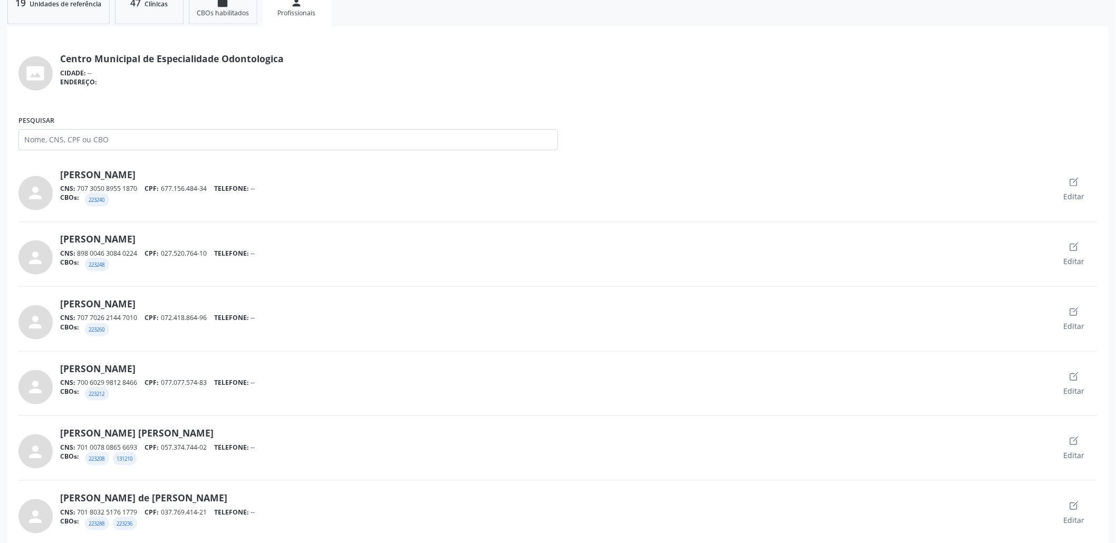
scroll to position [245, 0]
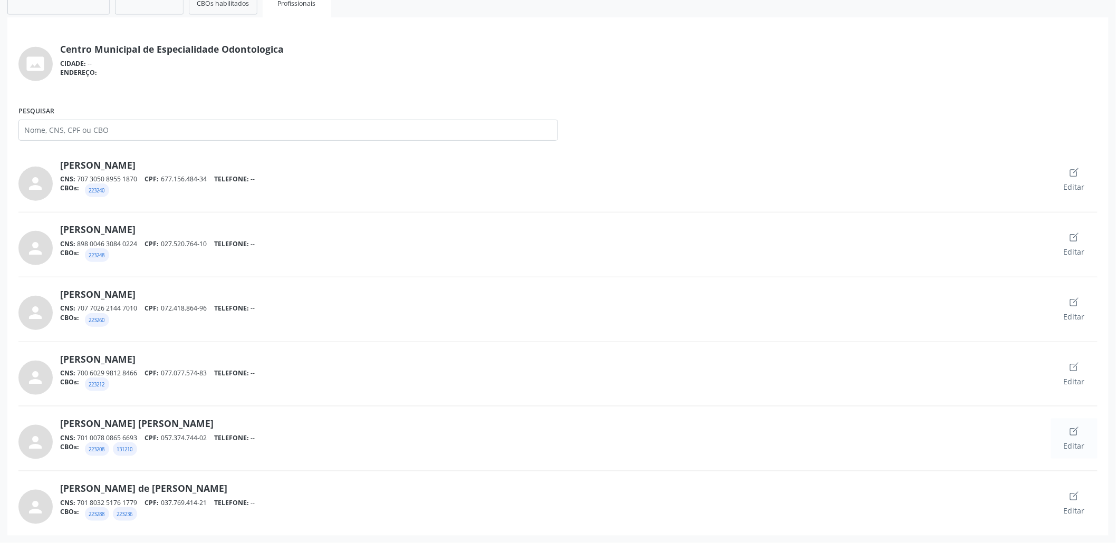
click at [1080, 440] on span "Editar" at bounding box center [1074, 445] width 21 height 11
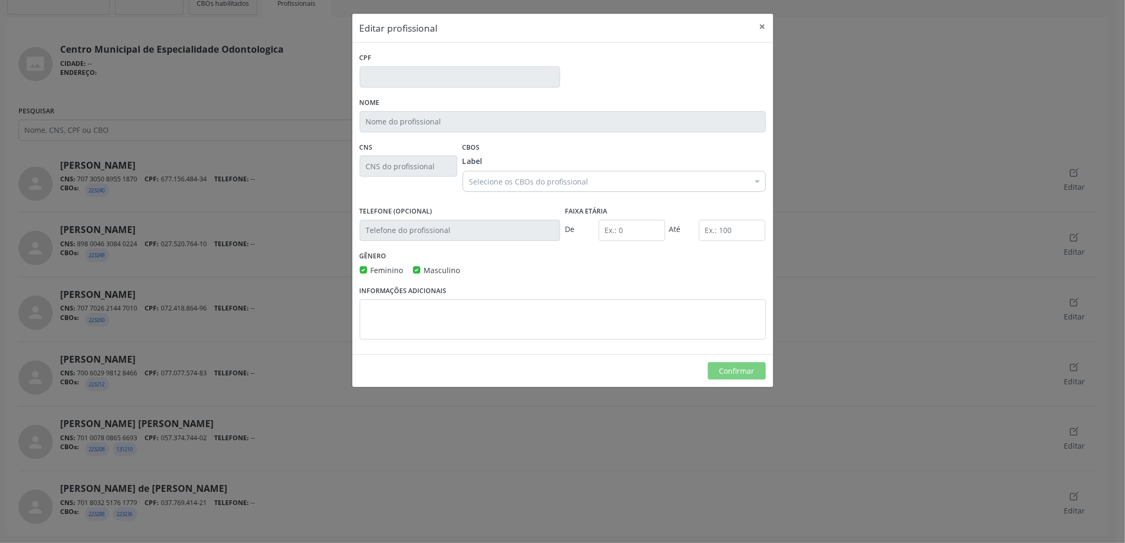
type input "057.374.744-02"
type input "[PERSON_NAME] [PERSON_NAME]"
type input "701 0078 0865 6693"
type input "0"
type input "120"
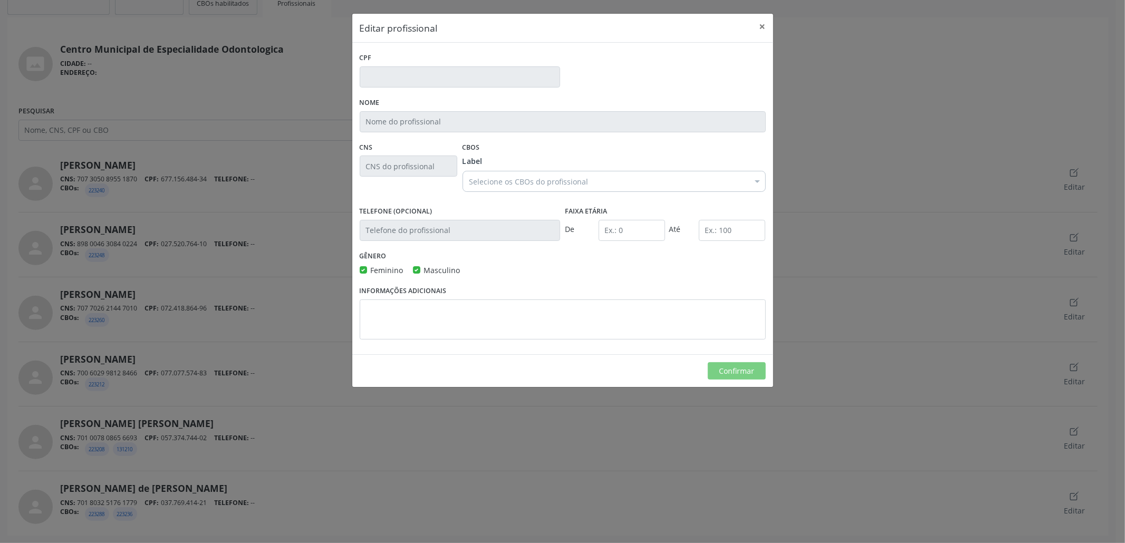
checkbox input "true"
click at [763, 28] on button "×" at bounding box center [762, 27] width 21 height 26
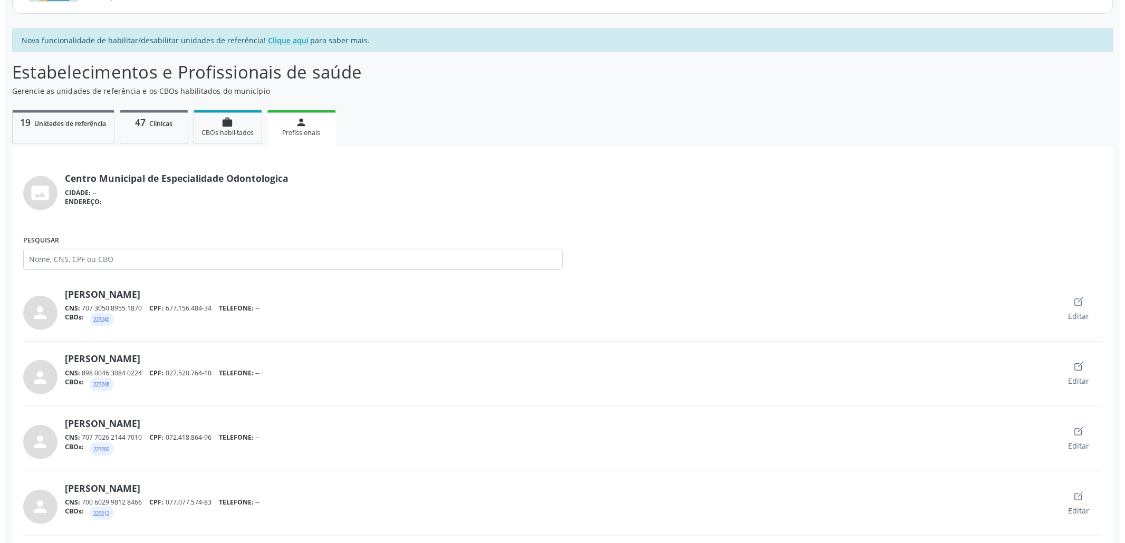
scroll to position [0, 0]
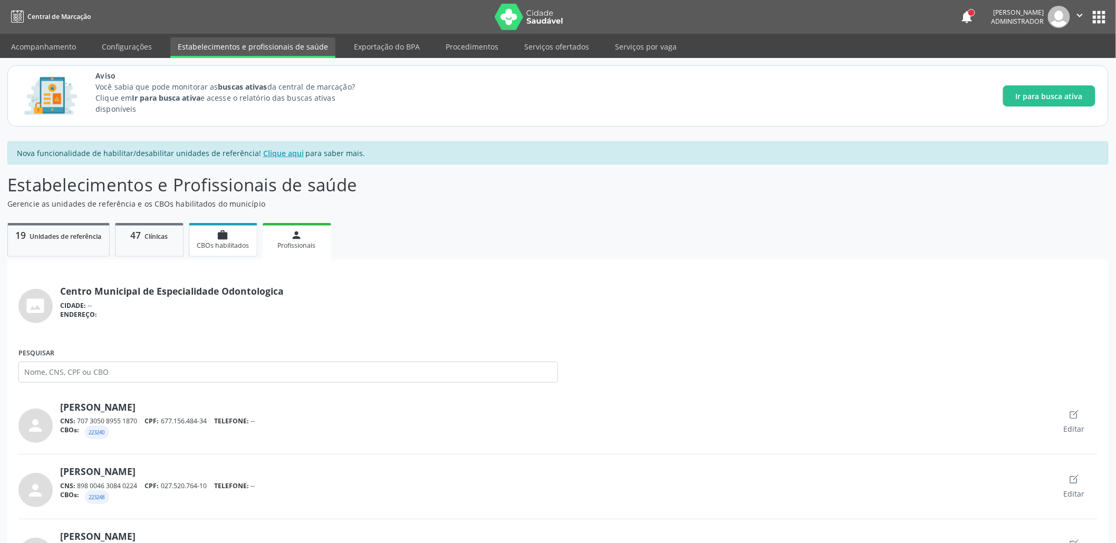
click at [215, 243] on span "CBOs habilitados" at bounding box center [223, 245] width 52 height 9
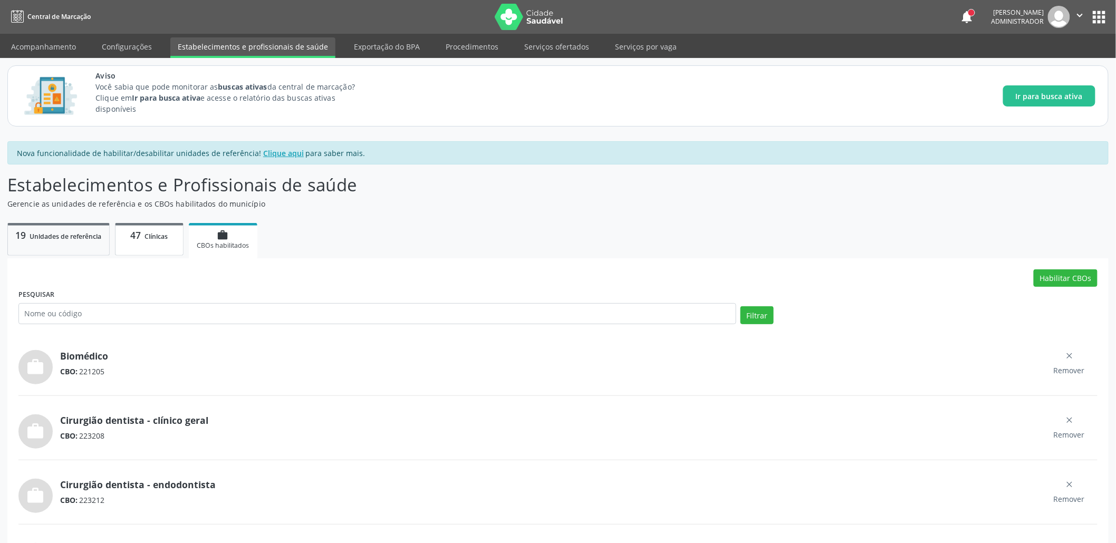
click at [157, 224] on link "47 Clínicas" at bounding box center [149, 239] width 69 height 33
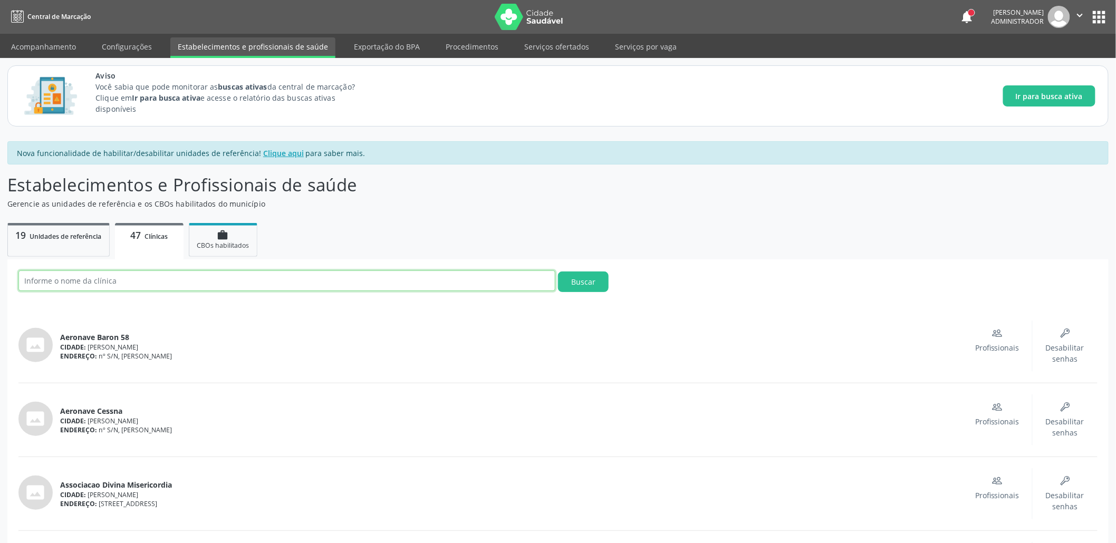
click at [141, 285] on input "text" at bounding box center [286, 281] width 537 height 21
paste input "LABORATORIO DE PROTESE DENTARIA MARECHAL [PERSON_NAME]"
type input "LABORATORIO DE PROTESE DENTARIA MARECHAL [PERSON_NAME]"
click at [558, 272] on button "Buscar" at bounding box center [583, 282] width 51 height 21
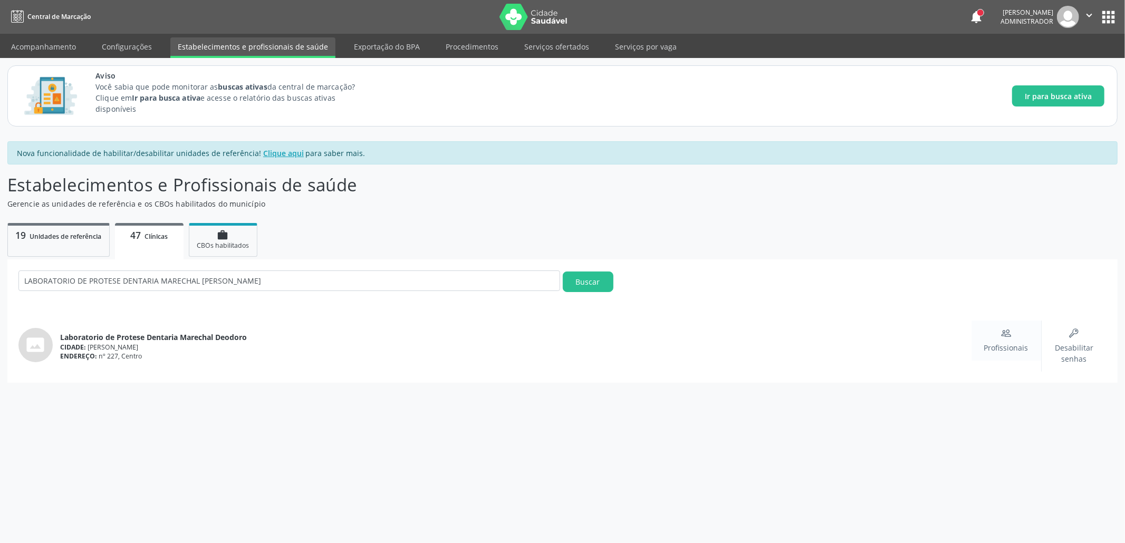
click at [1013, 348] on span "Profissionais" at bounding box center [1006, 347] width 44 height 11
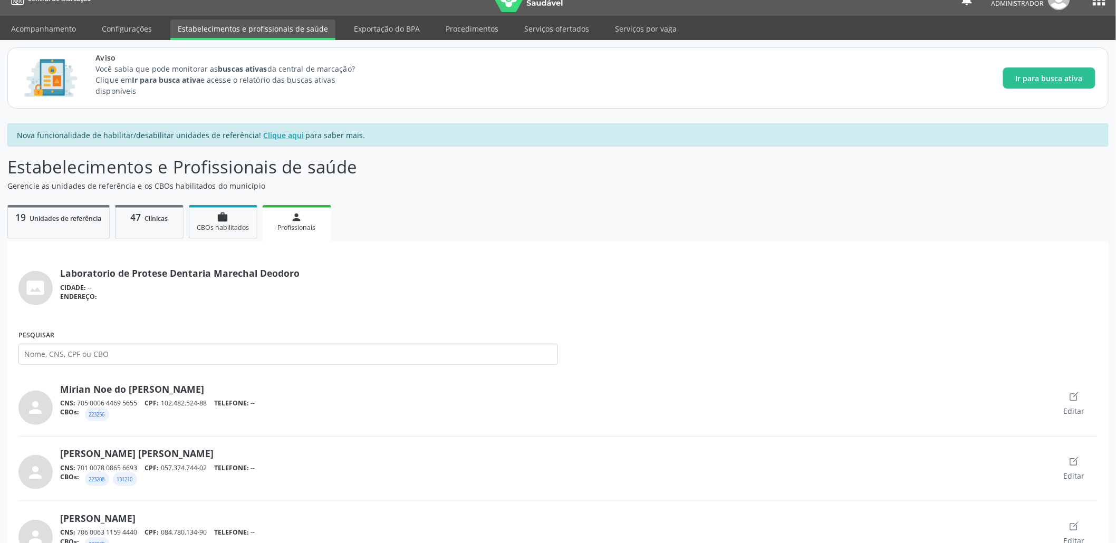
scroll to position [49, 0]
